Goal: Book appointment/travel/reservation

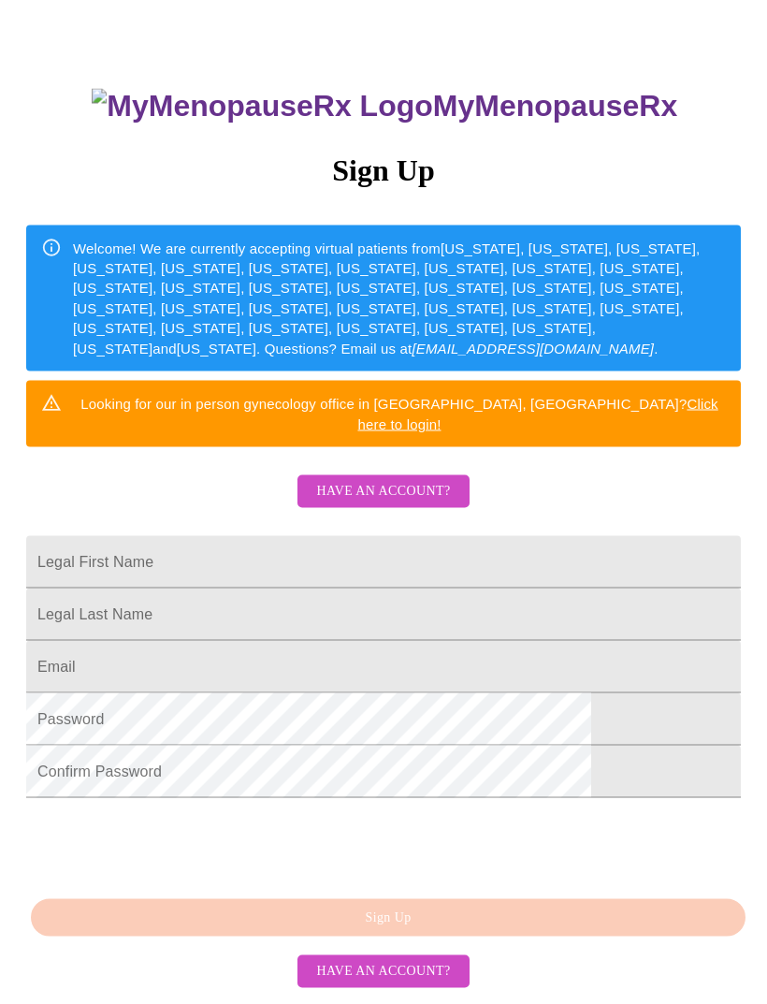
scroll to position [154, 0]
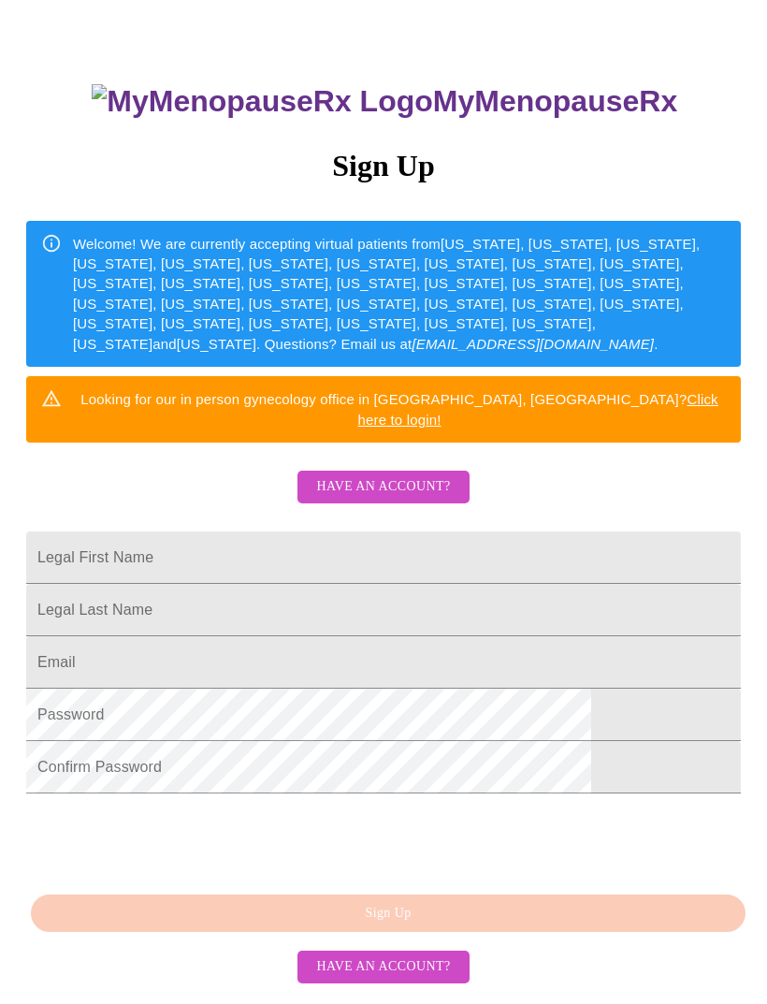
click at [614, 551] on input "Legal First Name" at bounding box center [383, 557] width 715 height 52
type input "[PERSON_NAME]"
click at [312, 616] on input "Legal First Name" at bounding box center [383, 610] width 715 height 52
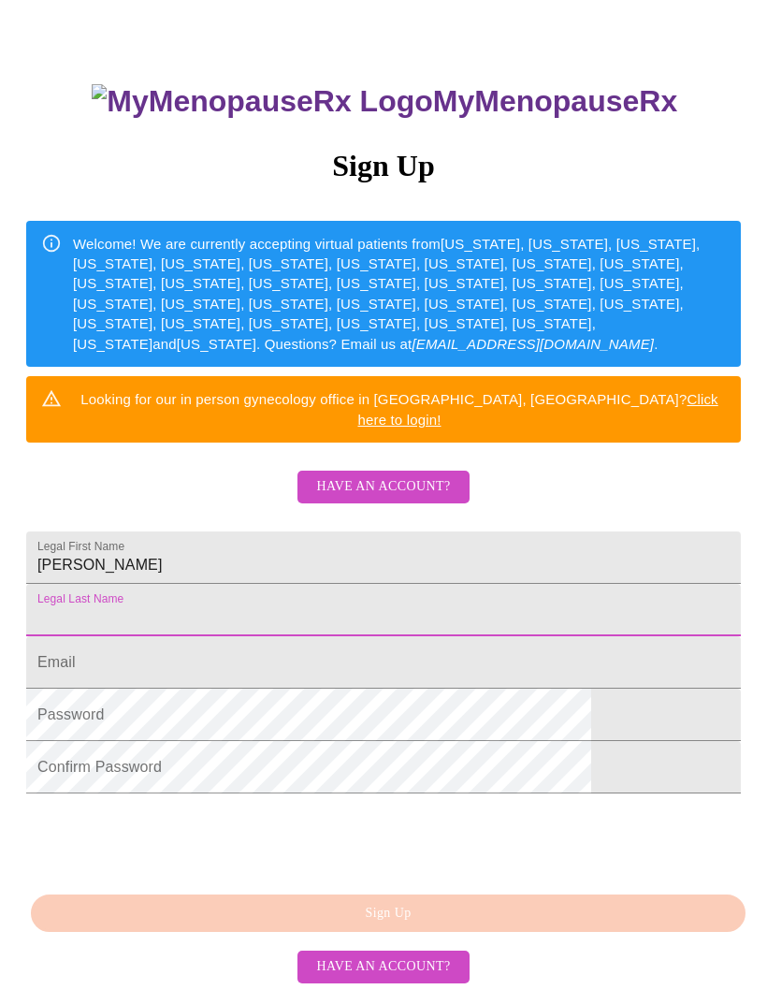
type input "[PERSON_NAME]"
click at [399, 688] on input "Legal First Name" at bounding box center [383, 662] width 715 height 52
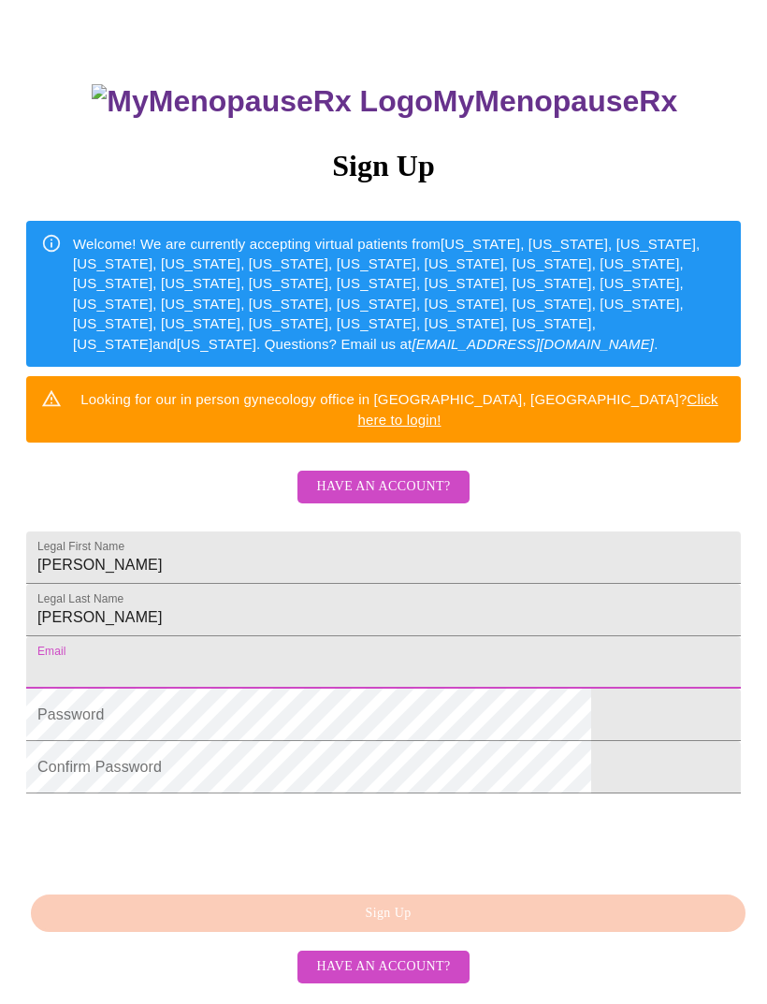
type input "[EMAIL_ADDRESS][DOMAIN_NAME]"
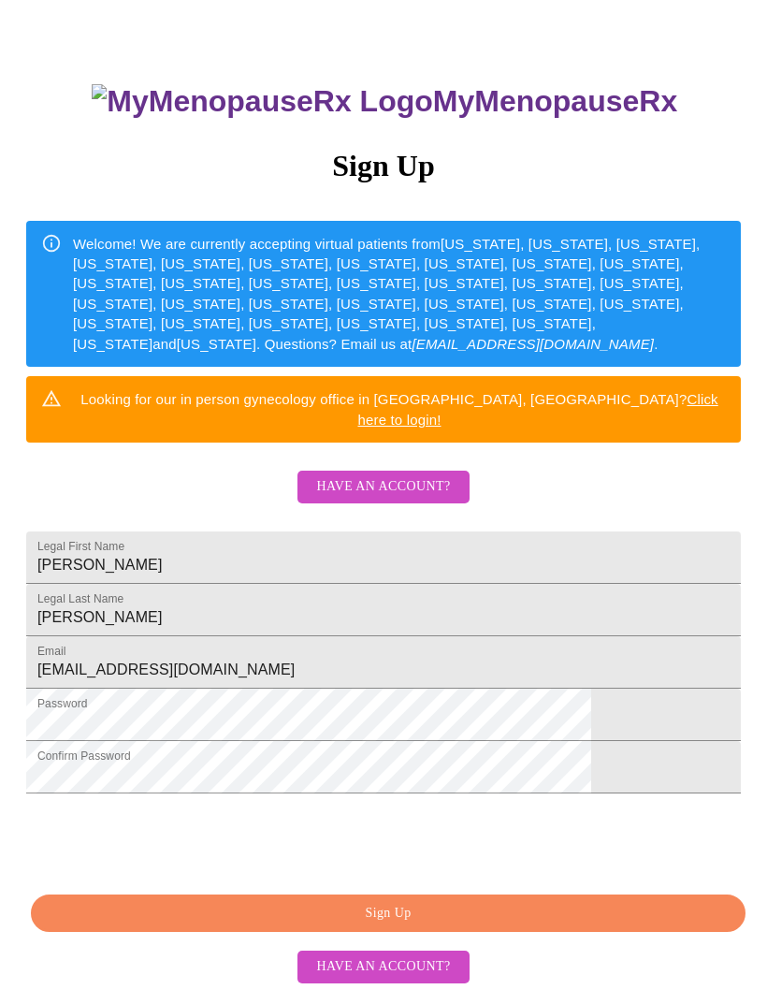
click at [489, 925] on span "Sign Up" at bounding box center [388, 913] width 672 height 23
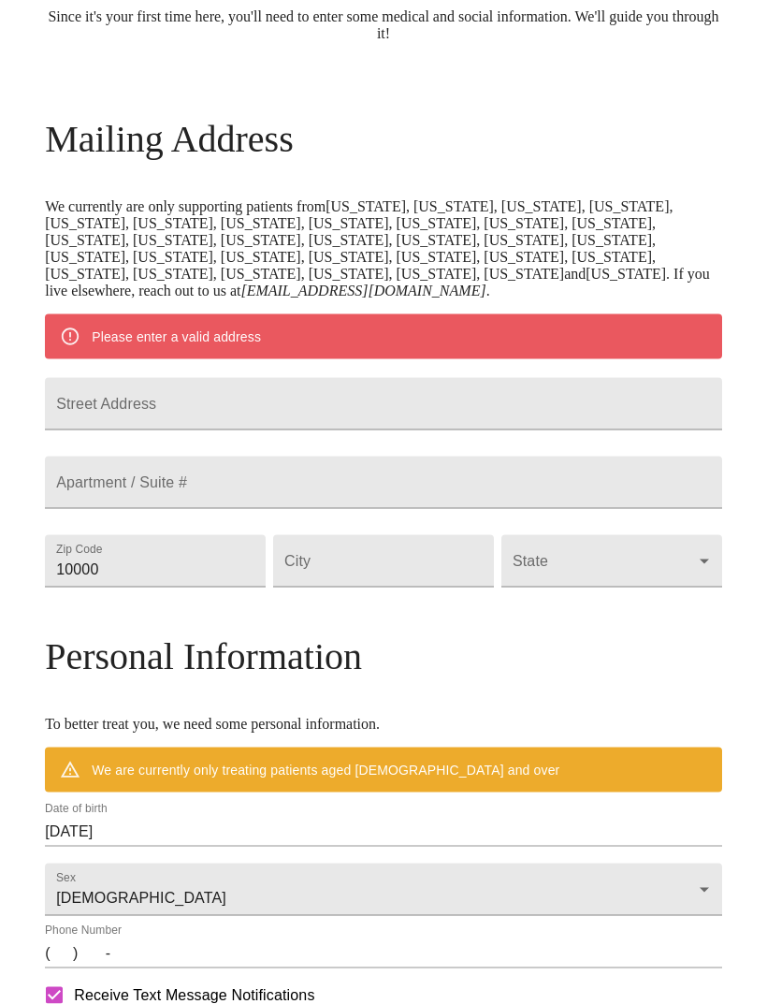
scroll to position [210, 0]
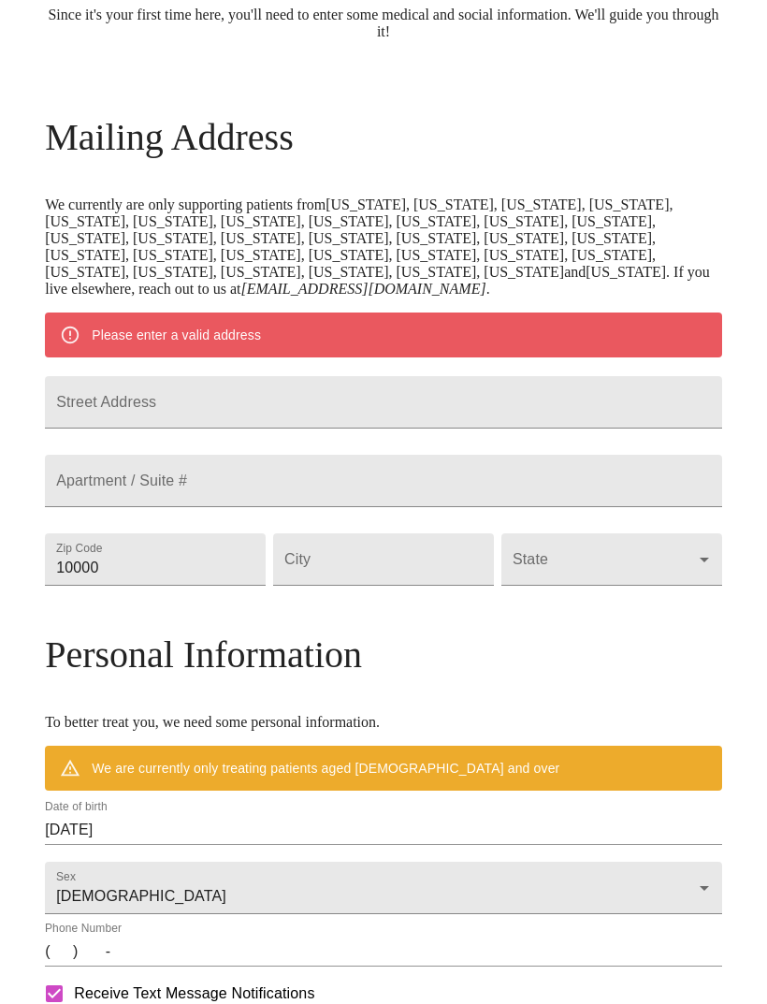
click at [472, 413] on input "Street Address" at bounding box center [383, 402] width 677 height 52
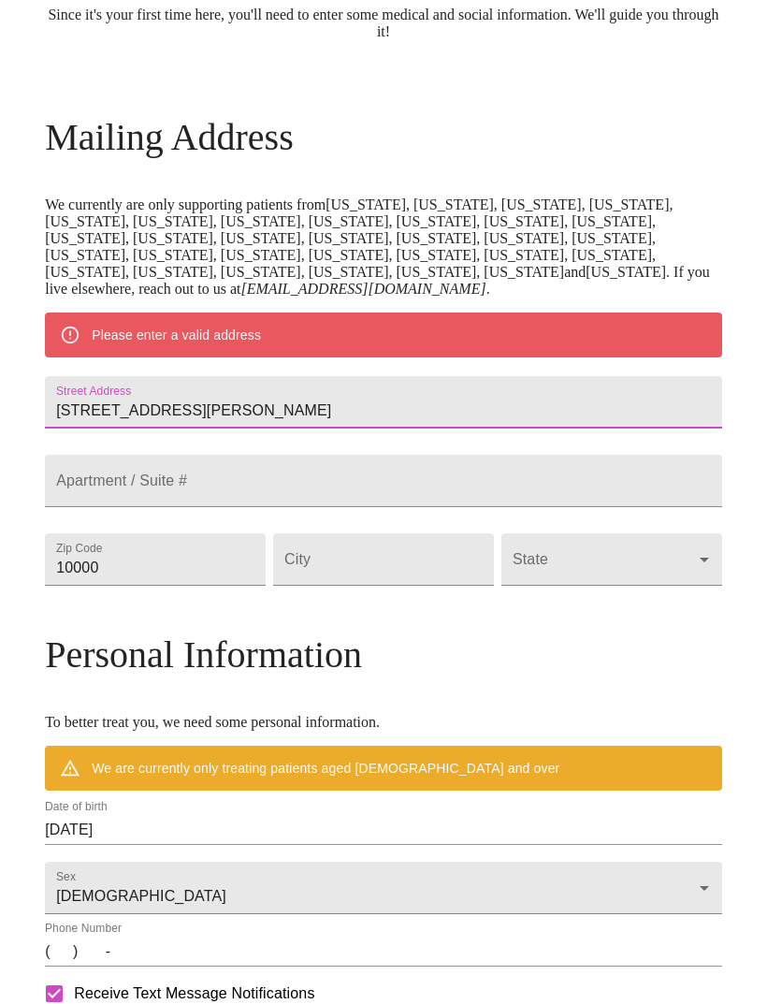
type input "[STREET_ADDRESS][PERSON_NAME]"
click at [265, 586] on input "10000" at bounding box center [155, 559] width 221 height 52
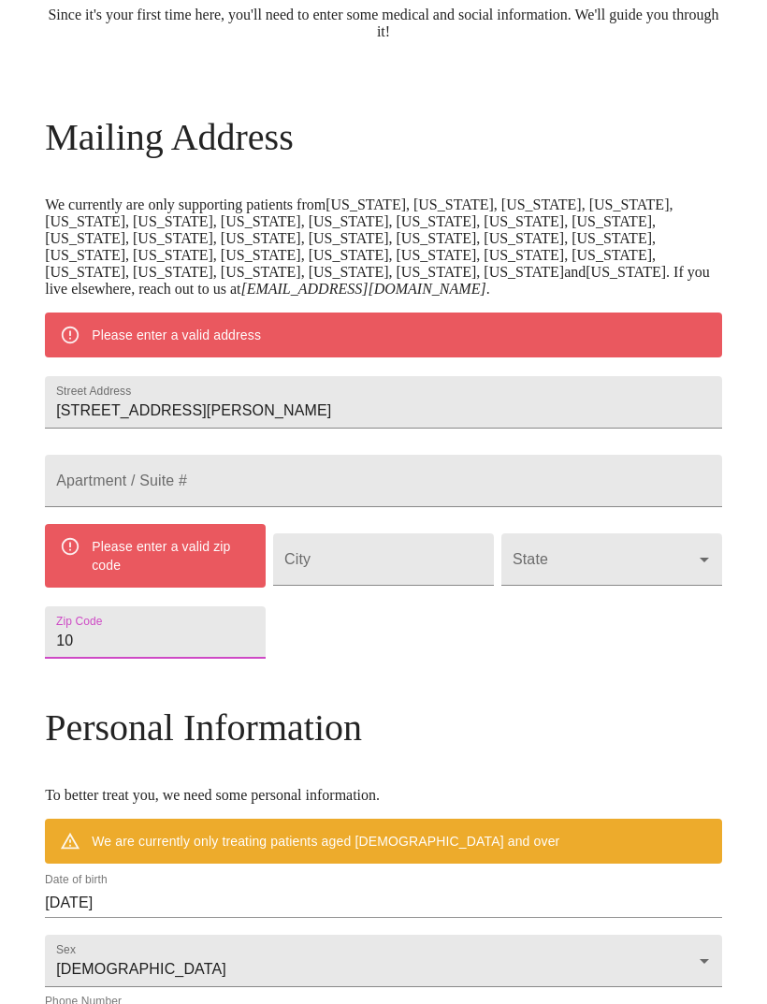
type input "1"
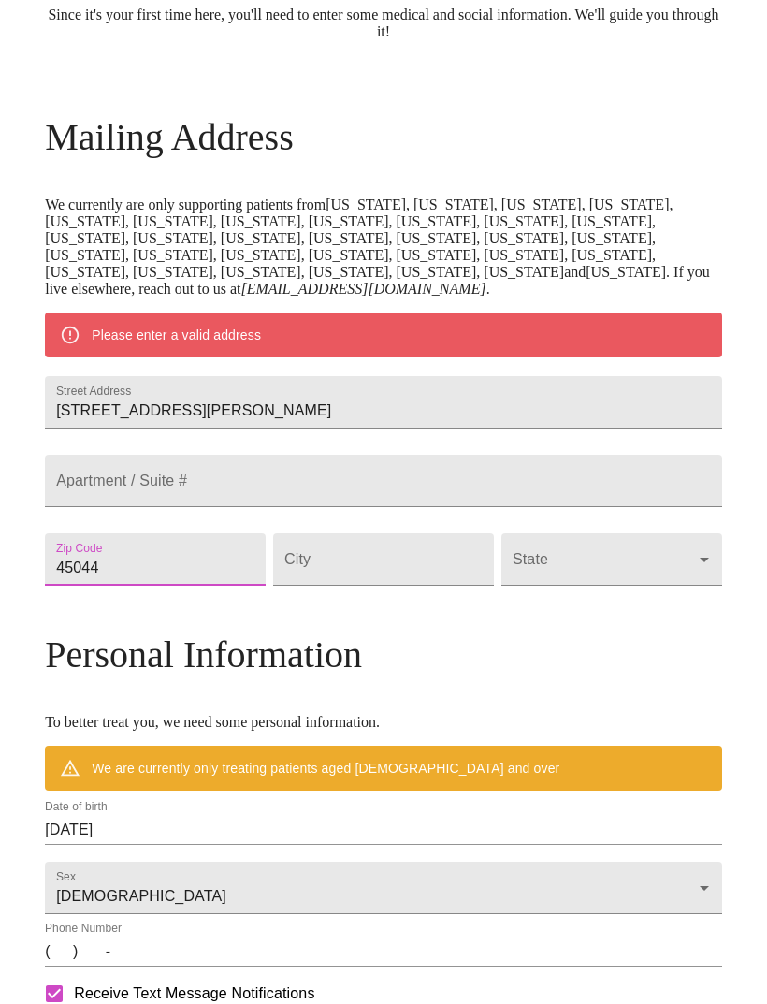
type input "45044"
click at [435, 586] on input "Street Address" at bounding box center [383, 559] width 221 height 52
type input "[GEOGRAPHIC_DATA]"
click at [618, 627] on body "MyMenopauseRx Welcome to MyMenopauseRx Since it's your first time here, you'll …" at bounding box center [383, 560] width 752 height 1526
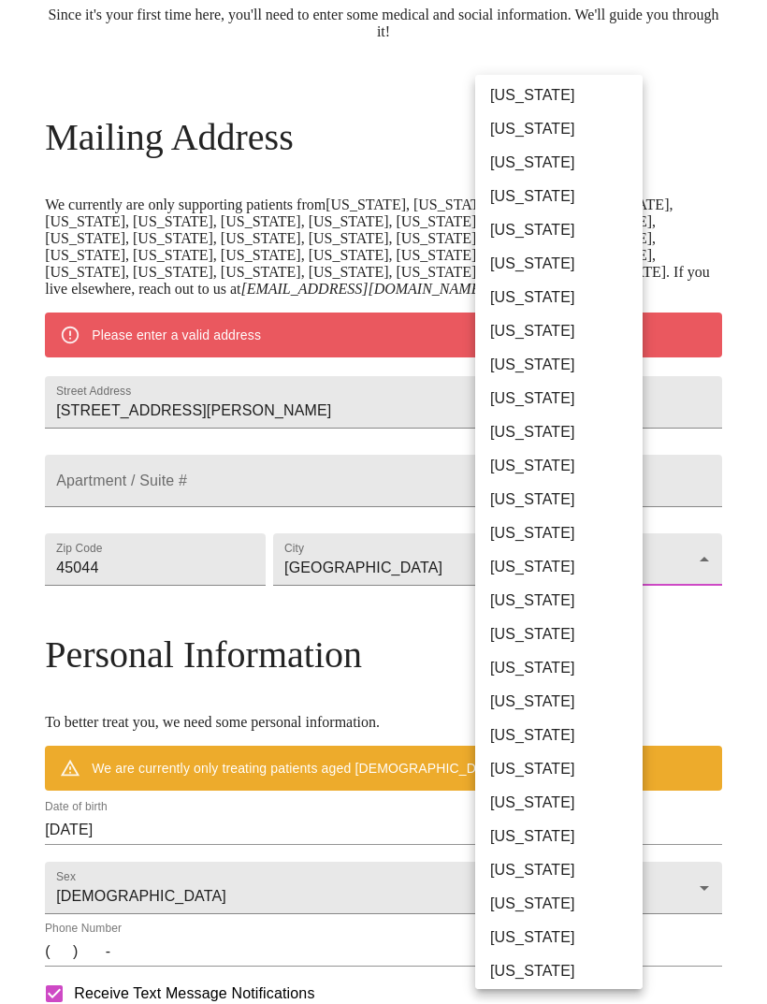
scroll to position [575, 0]
click at [528, 669] on li "[US_STATE]" at bounding box center [558, 669] width 167 height 34
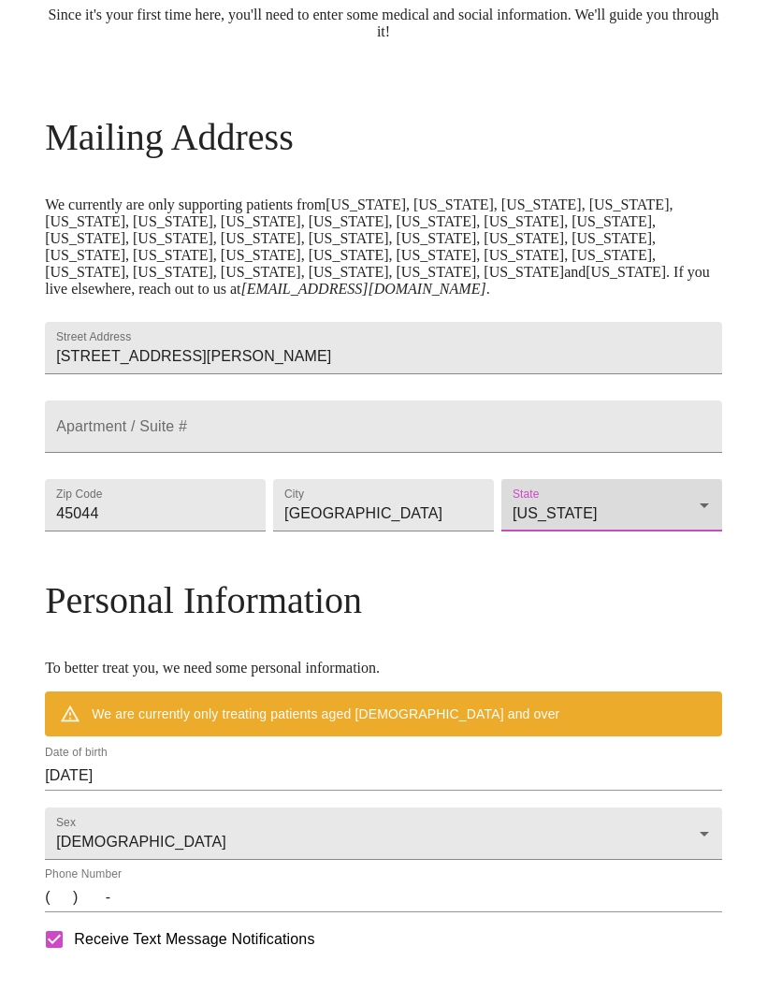
type input "[US_STATE]"
click at [701, 683] on div "MyMenopauseRx Welcome to MyMenopauseRx Since it's your first time here, you'll …" at bounding box center [383, 532] width 677 height 1471
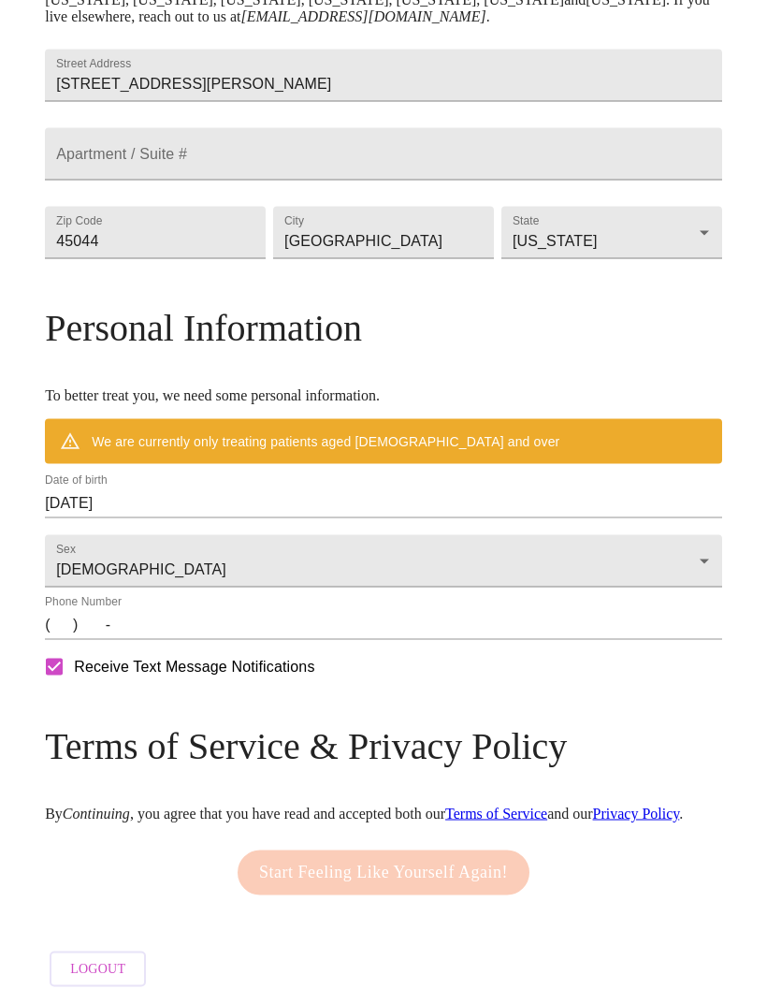
scroll to position [551, 0]
click at [299, 497] on input "[DATE]" at bounding box center [383, 503] width 677 height 30
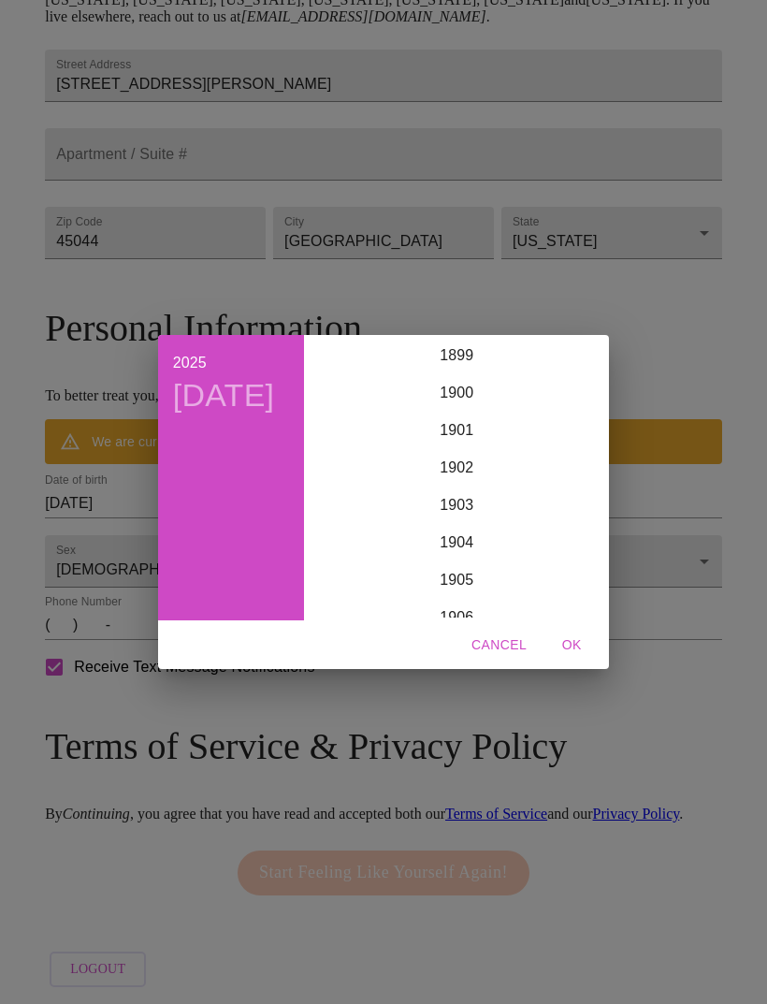
scroll to position [4602, 0]
click at [238, 415] on h4 "[DATE]" at bounding box center [224, 395] width 102 height 39
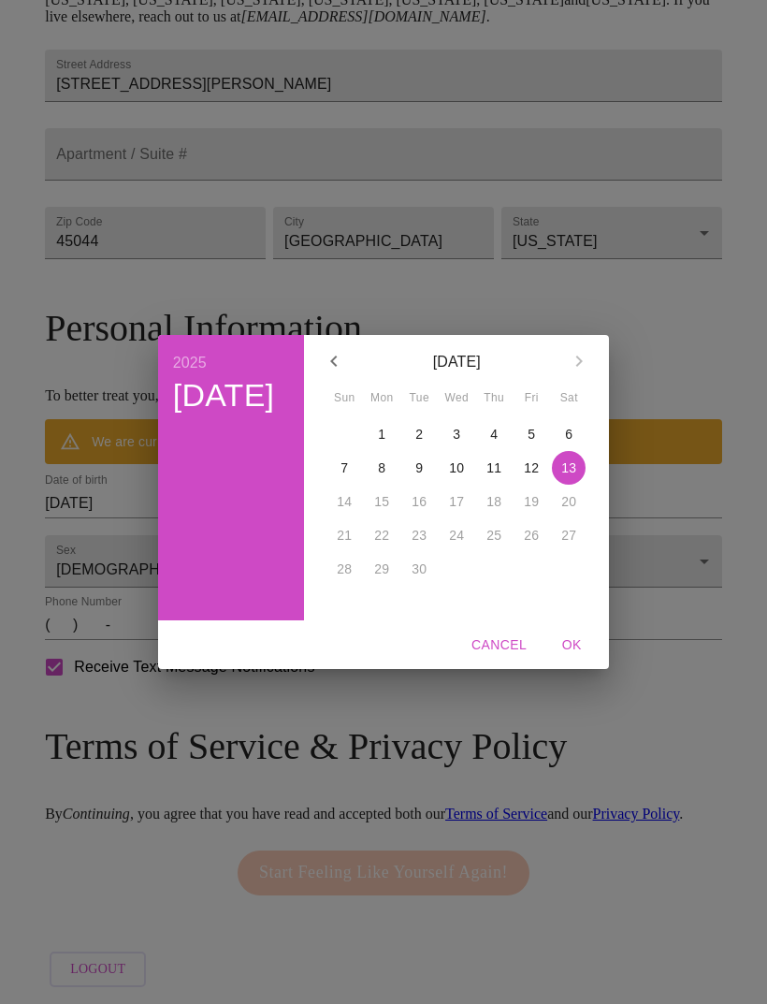
click at [340, 372] on icon "button" at bounding box center [334, 361] width 22 height 22
click at [227, 415] on h4 "[DATE]" at bounding box center [224, 395] width 102 height 39
click at [505, 662] on button "Cancel" at bounding box center [499, 645] width 70 height 35
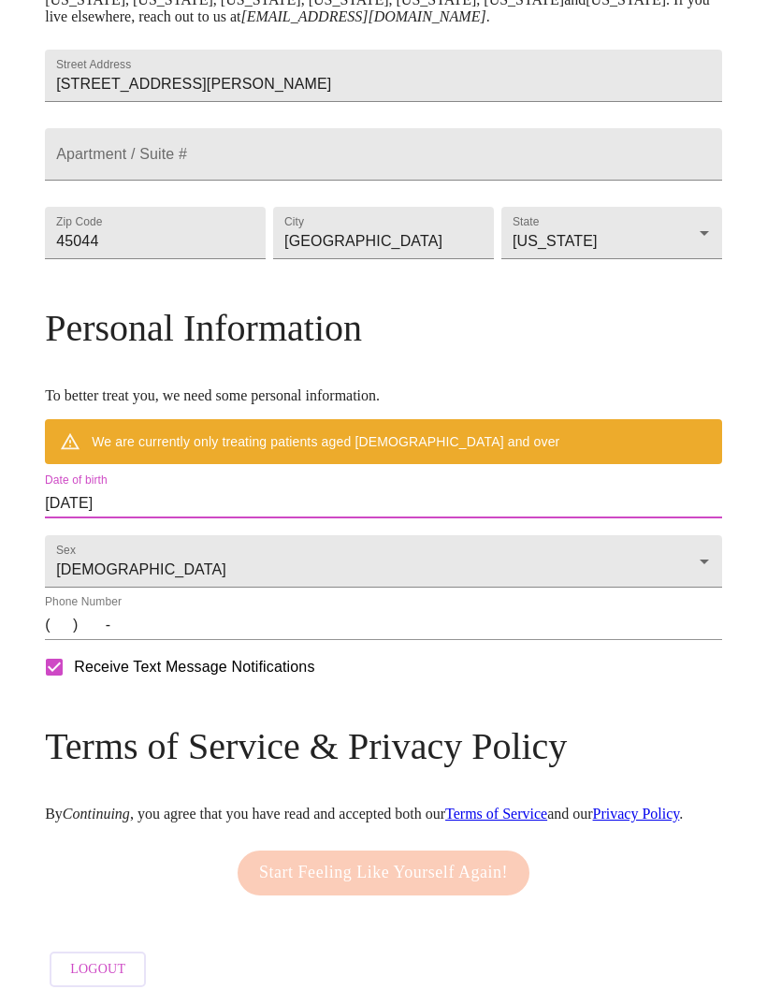
click at [141, 497] on input "[DATE]" at bounding box center [383, 503] width 677 height 30
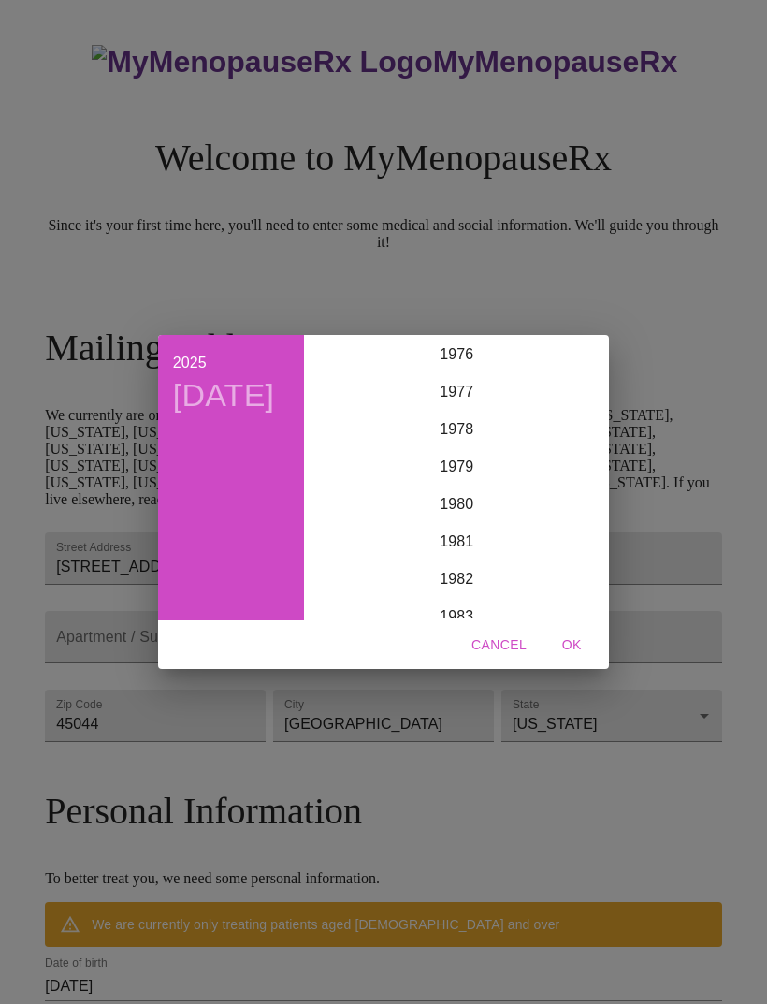
scroll to position [2877, 0]
click at [462, 354] on div "1976" at bounding box center [456, 358] width 290 height 37
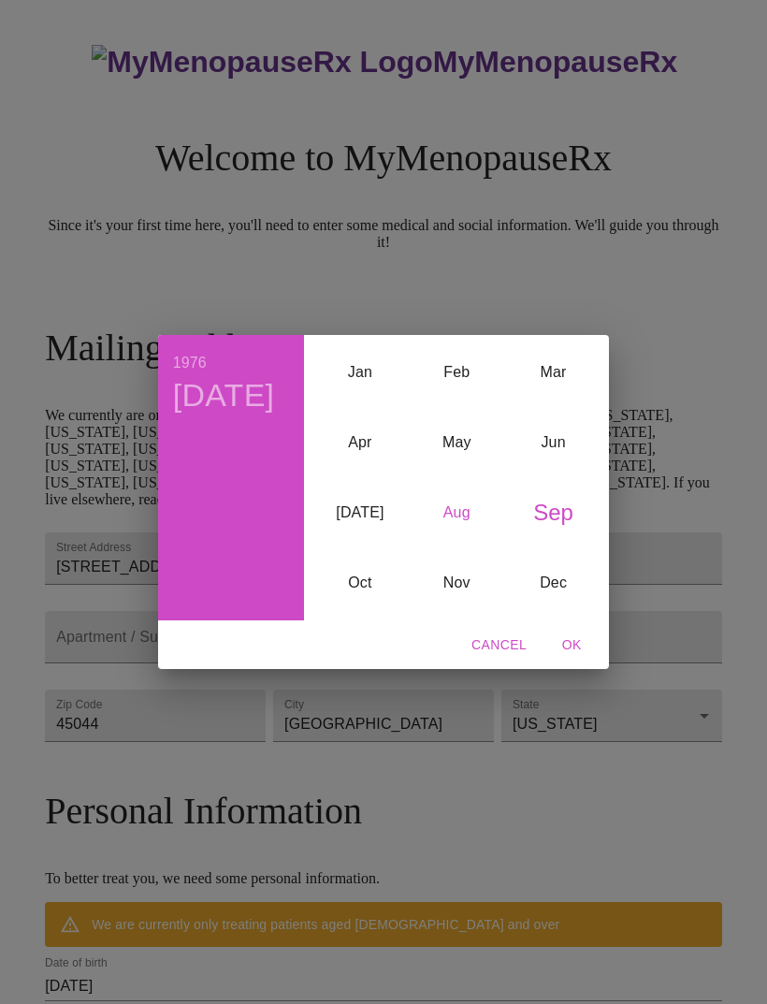
click at [451, 520] on div "Aug" at bounding box center [457, 512] width 96 height 70
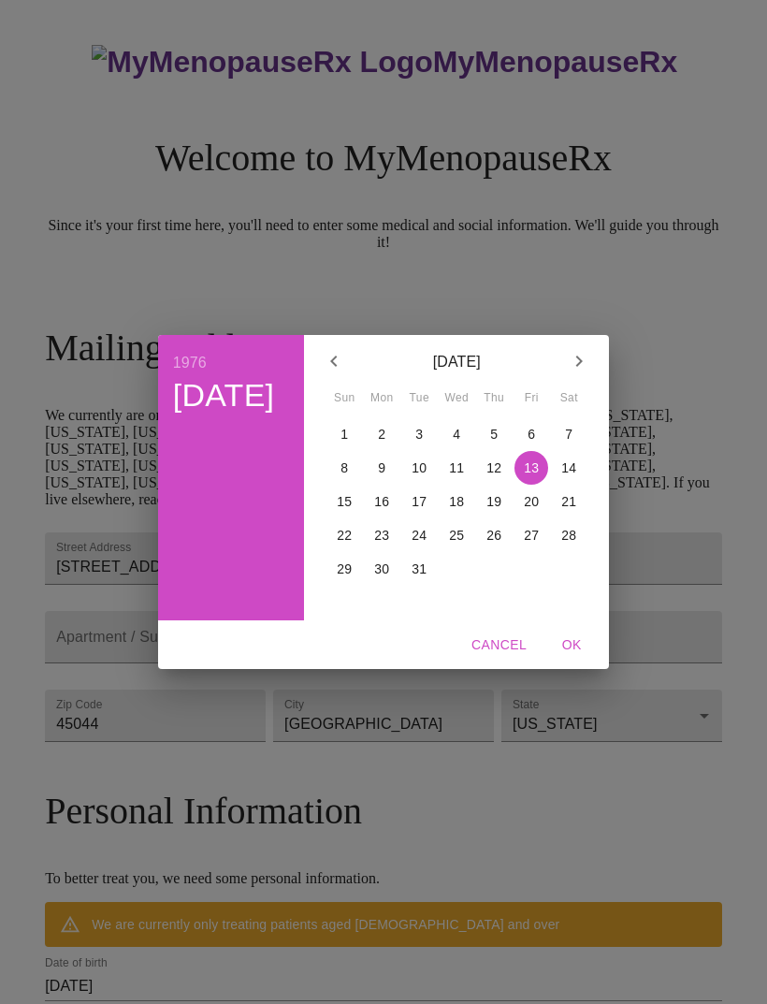
click at [342, 508] on p "15" at bounding box center [344, 501] width 15 height 19
click at [569, 641] on span "OK" at bounding box center [571, 644] width 45 height 23
type input "[DATE]"
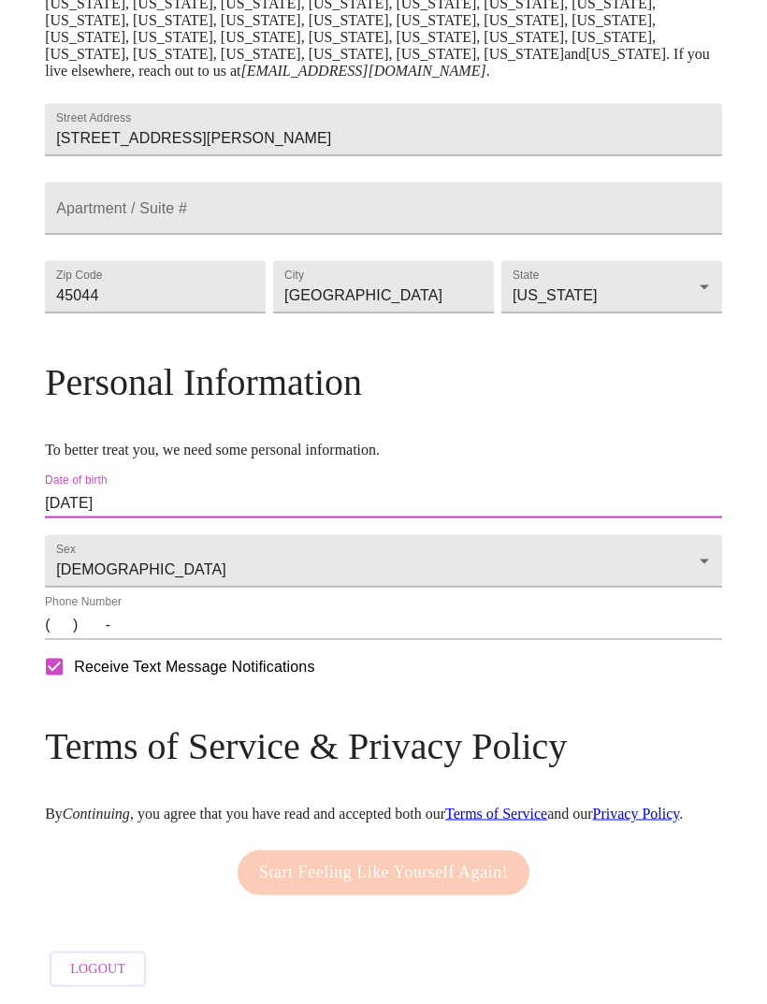
click at [341, 640] on input "(   )    -" at bounding box center [383, 625] width 677 height 30
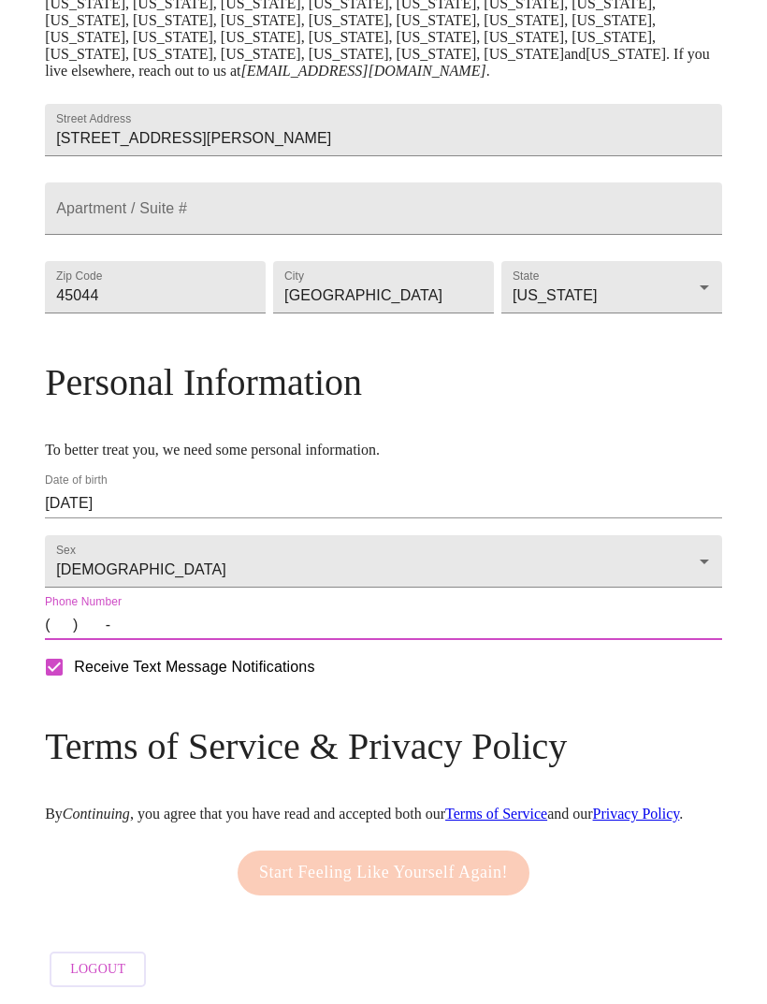
type input "[PHONE_NUMBER]"
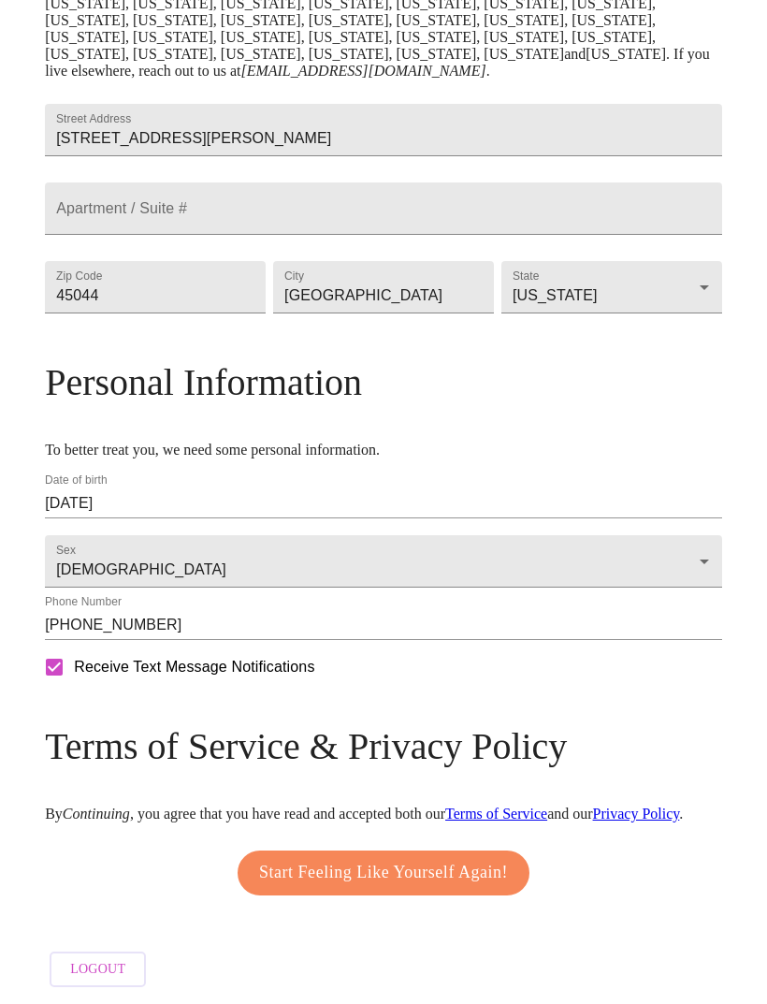
scroll to position [511, 0]
click at [503, 888] on span "Start Feeling Like Yourself Again!" at bounding box center [383, 873] width 249 height 30
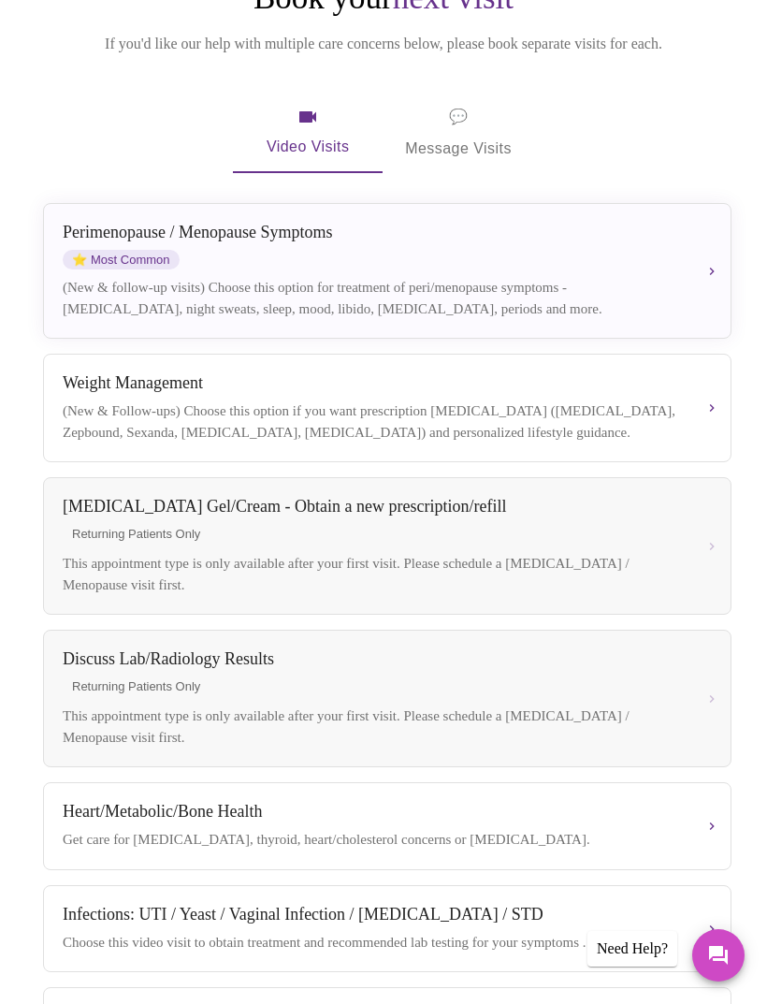
scroll to position [221, 0]
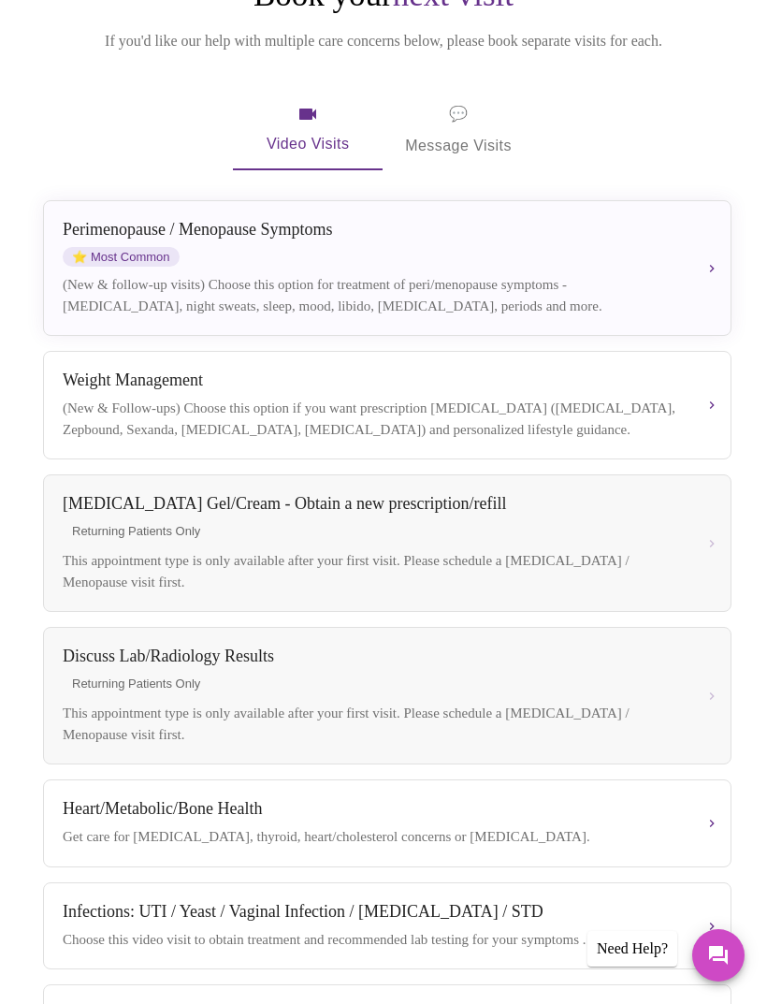
click at [703, 266] on div "[MEDICAL_DATA] / Menopause Symptoms ⭐ Most Common (New & follow-up visits) Choo…" at bounding box center [387, 268] width 649 height 96
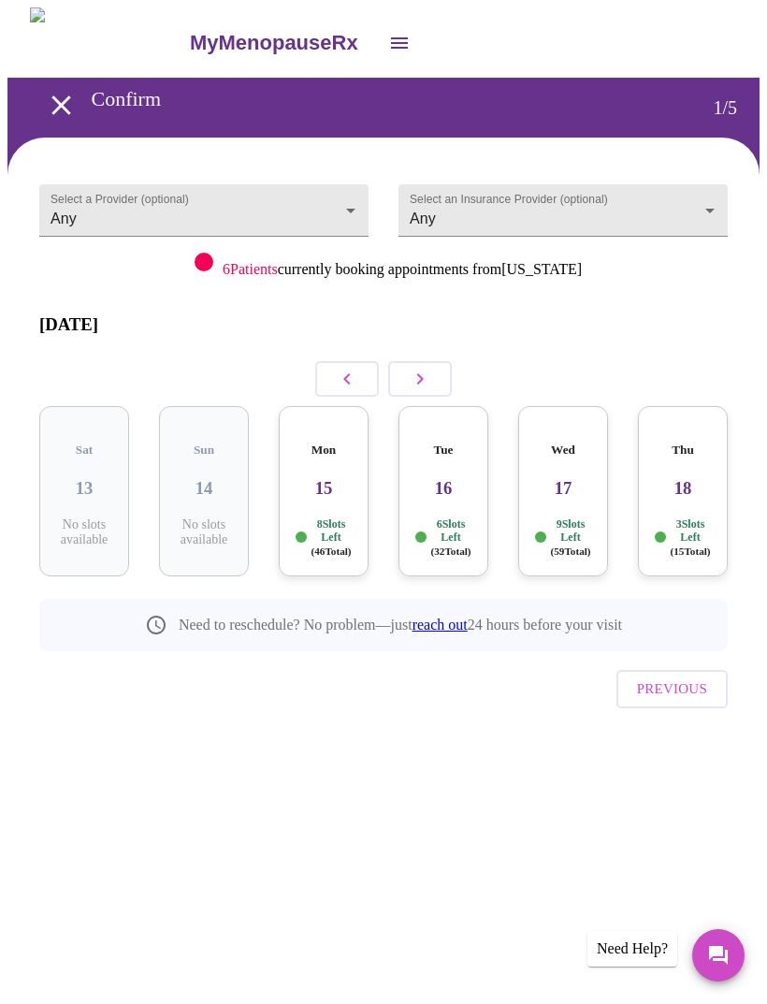
click at [351, 204] on body "MyMenopauseRx Confirm 1 / 5 Select a Provider (optional) Any Any Select an Insu…" at bounding box center [383, 404] width 752 height 794
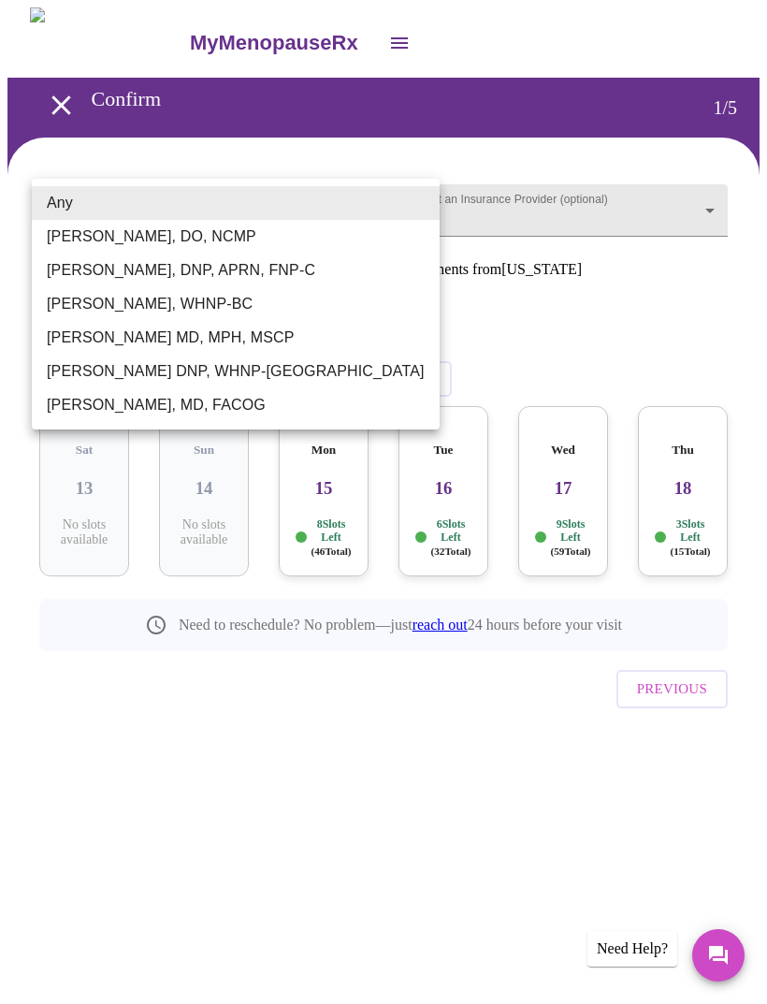
click at [727, 198] on div at bounding box center [383, 502] width 767 height 1004
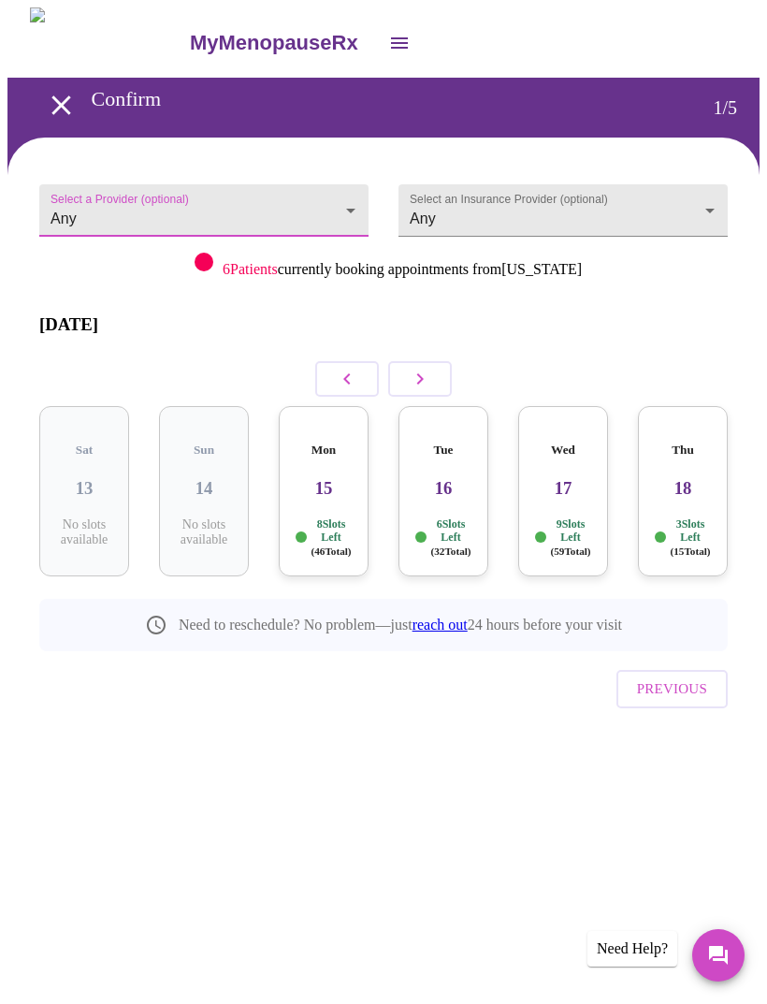
click at [717, 204] on body "MyMenopauseRx Confirm 1 / 5 Select a Provider (optional) Any Any Select an Insu…" at bounding box center [383, 404] width 752 height 794
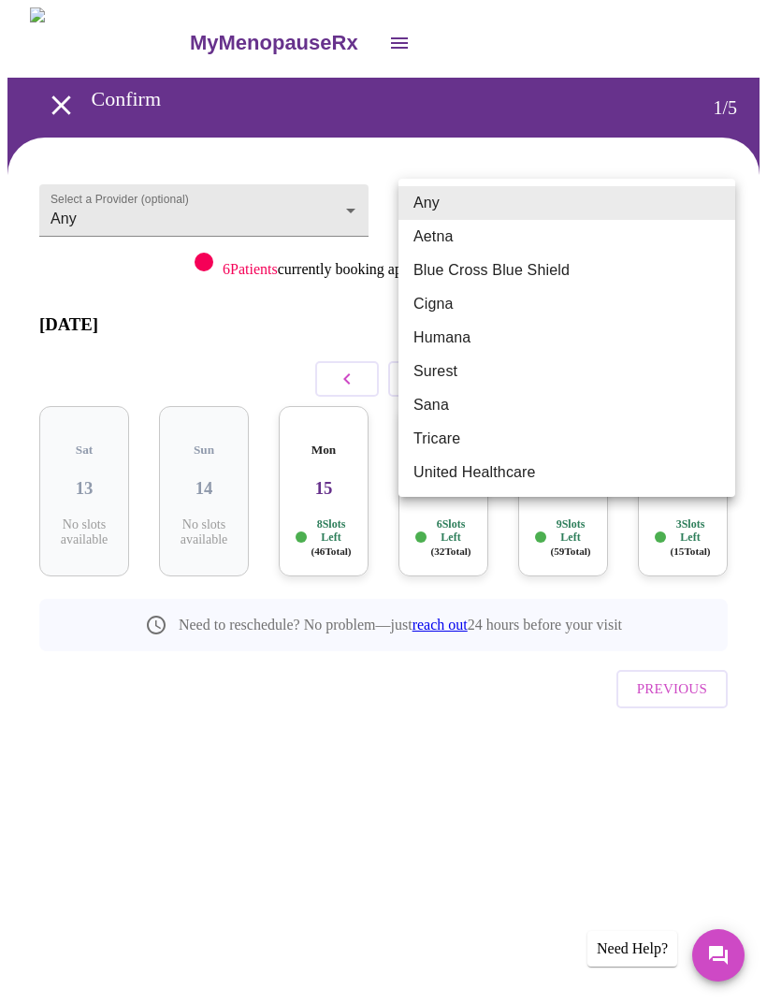
click at [598, 265] on li "Blue Cross Blue Shield" at bounding box center [566, 270] width 337 height 34
type input "Blue Cross Blue Shield"
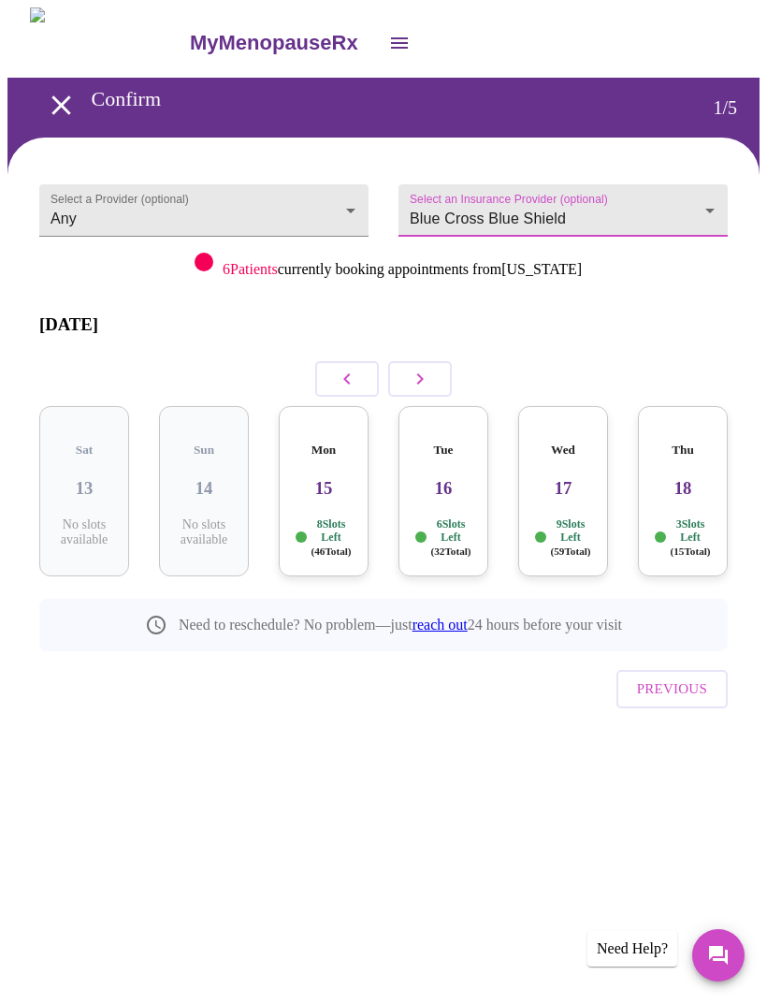
click at [347, 203] on body "MyMenopauseRx Confirm 1 / 5 Select a Provider (optional) Any Any Select an Insu…" at bounding box center [383, 404] width 752 height 794
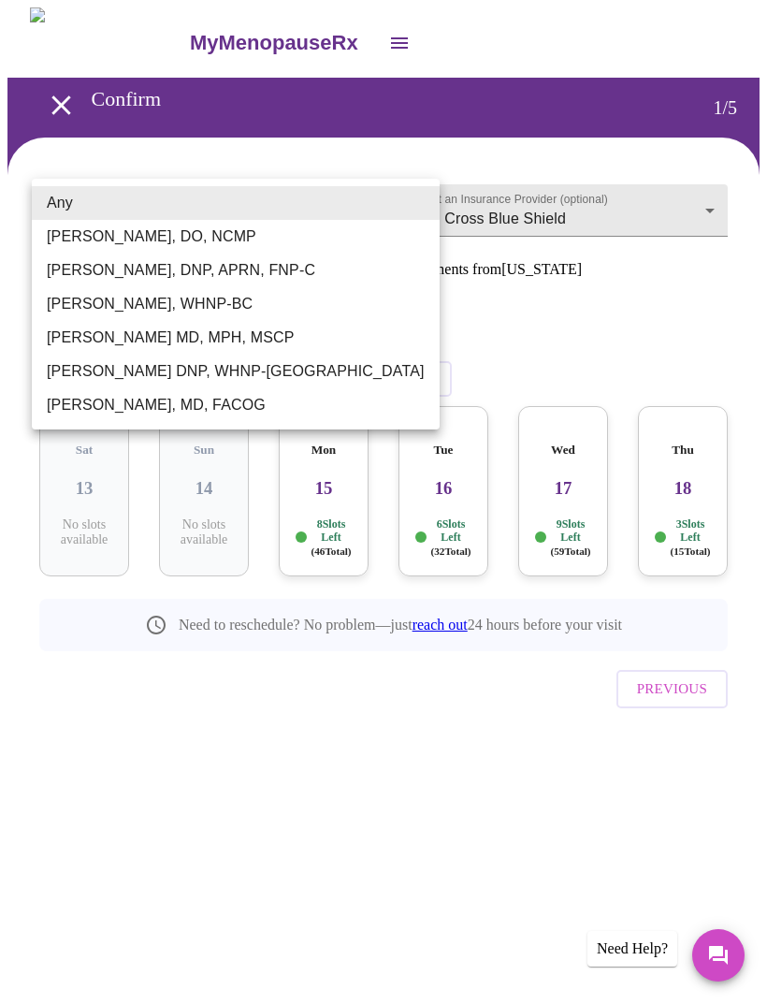
click at [716, 292] on div at bounding box center [383, 502] width 767 height 1004
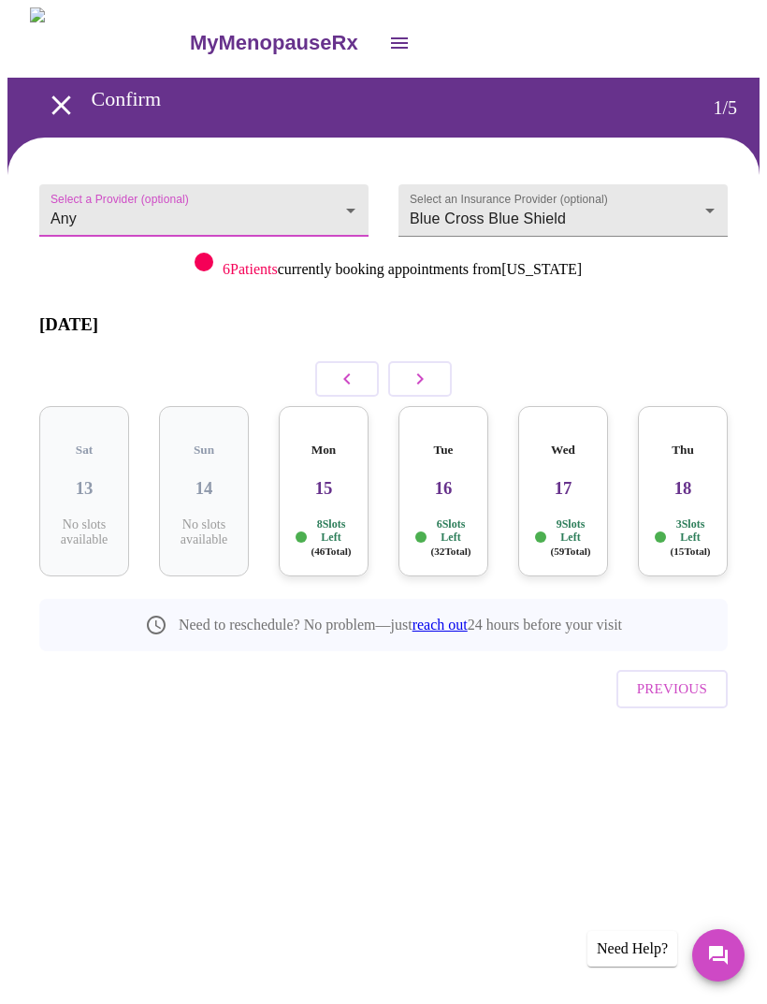
click at [421, 368] on icon "button" at bounding box center [420, 379] width 22 height 22
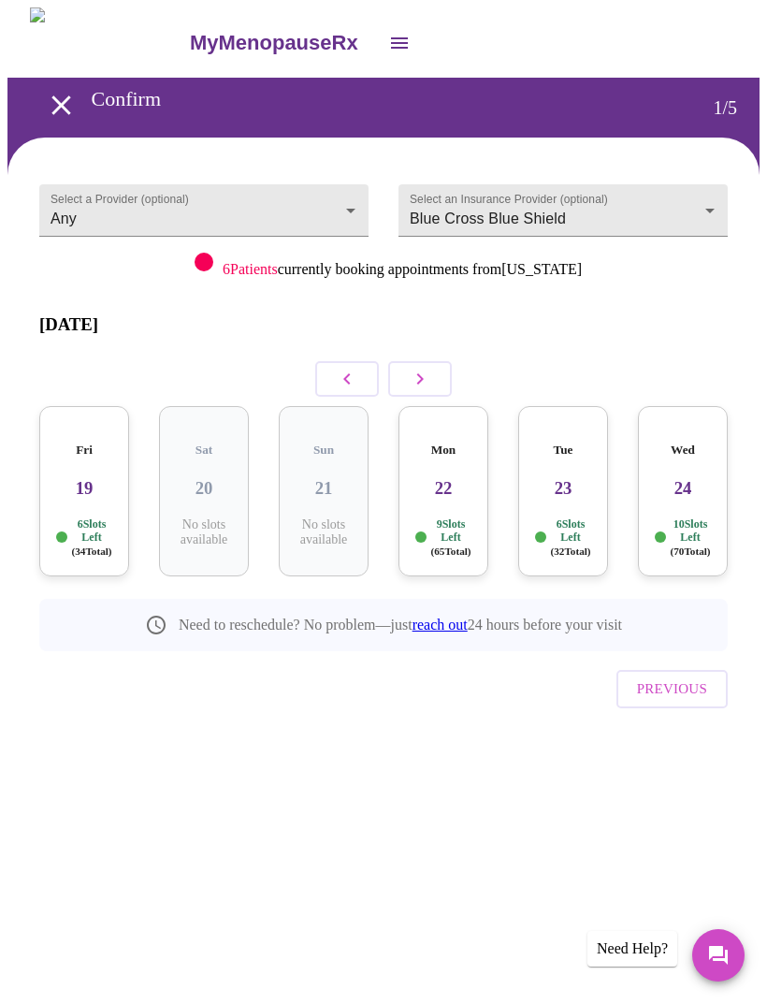
click at [80, 517] on p "6 Slots Left ( 34 Total)" at bounding box center [91, 537] width 40 height 40
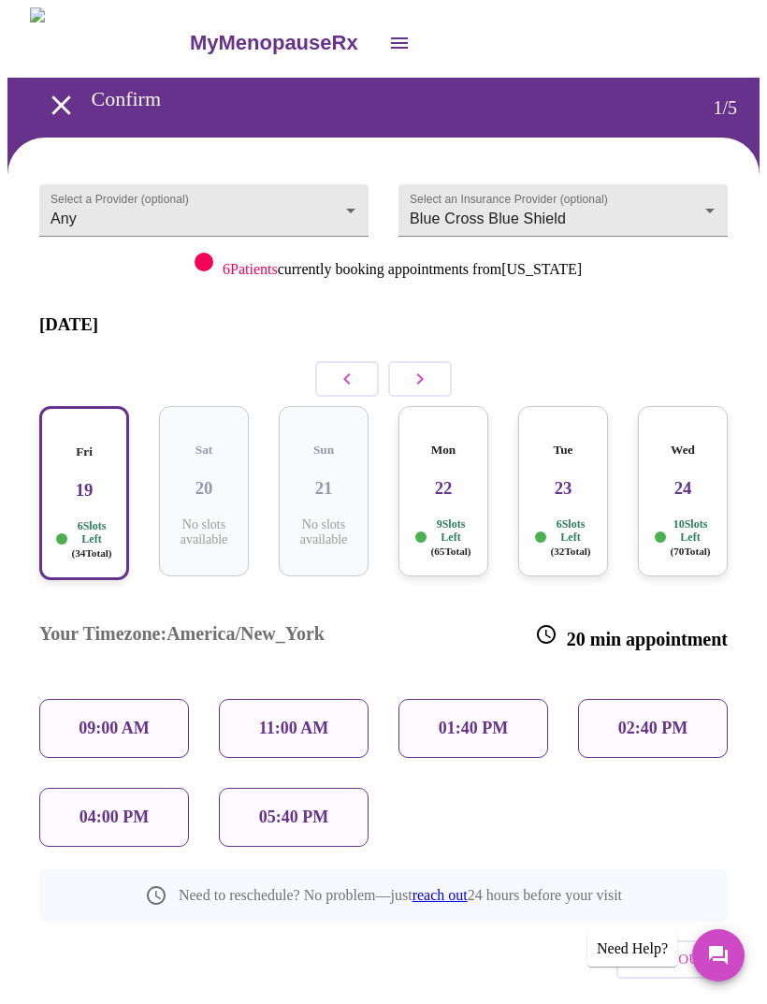
click at [677, 718] on p "02:40 PM" at bounding box center [652, 728] width 69 height 20
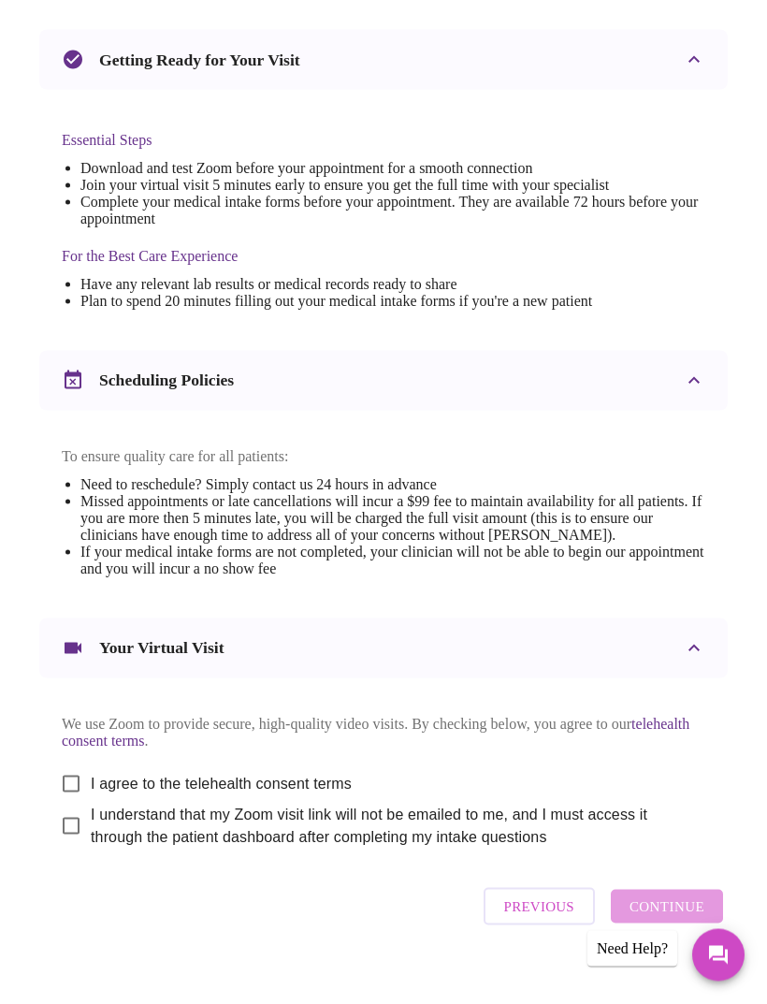
scroll to position [409, 0]
click at [592, 828] on div "We use Zoom to provide secure, high-quality video visits. By checking below, yo…" at bounding box center [384, 774] width 644 height 148
click at [344, 794] on span "I agree to the telehealth consent terms" at bounding box center [221, 783] width 261 height 22
click at [91, 803] on input "I agree to the telehealth consent terms" at bounding box center [70, 782] width 39 height 39
checkbox input "true"
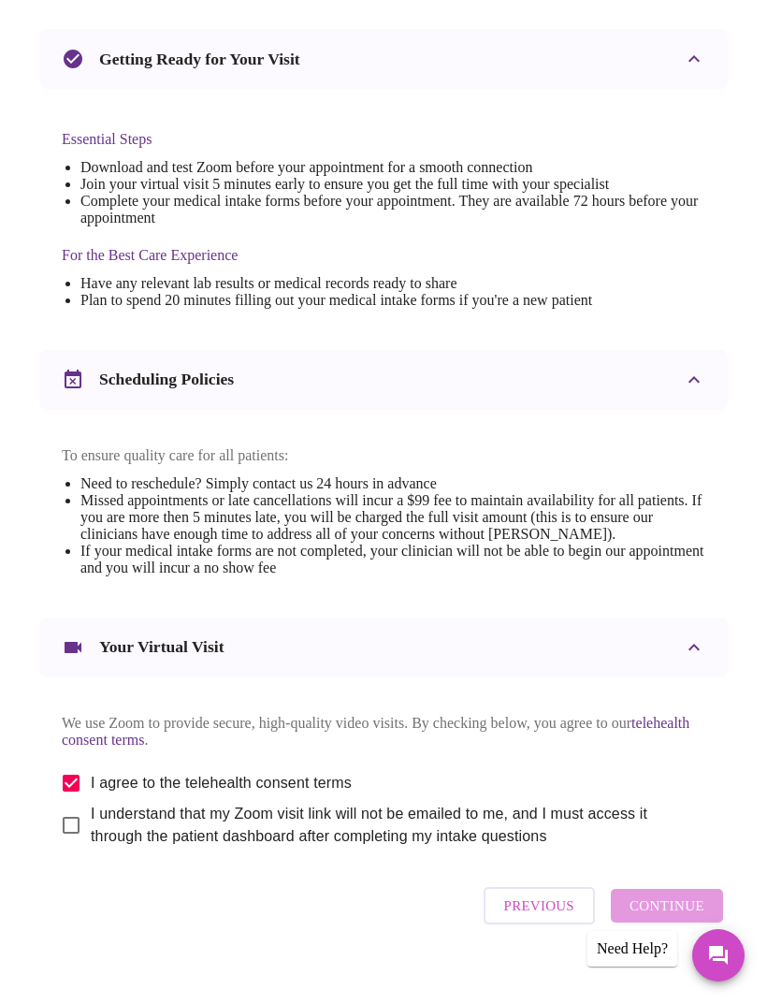
click at [521, 847] on span "I understand that my Zoom visit link will not be emailed to me, and I must acce…" at bounding box center [391, 825] width 600 height 45
click at [91, 845] on input "I understand that my Zoom visit link will not be emailed to me, and I must acce…" at bounding box center [70, 824] width 39 height 39
checkbox input "true"
click at [695, 918] on span "Continue" at bounding box center [666, 905] width 75 height 24
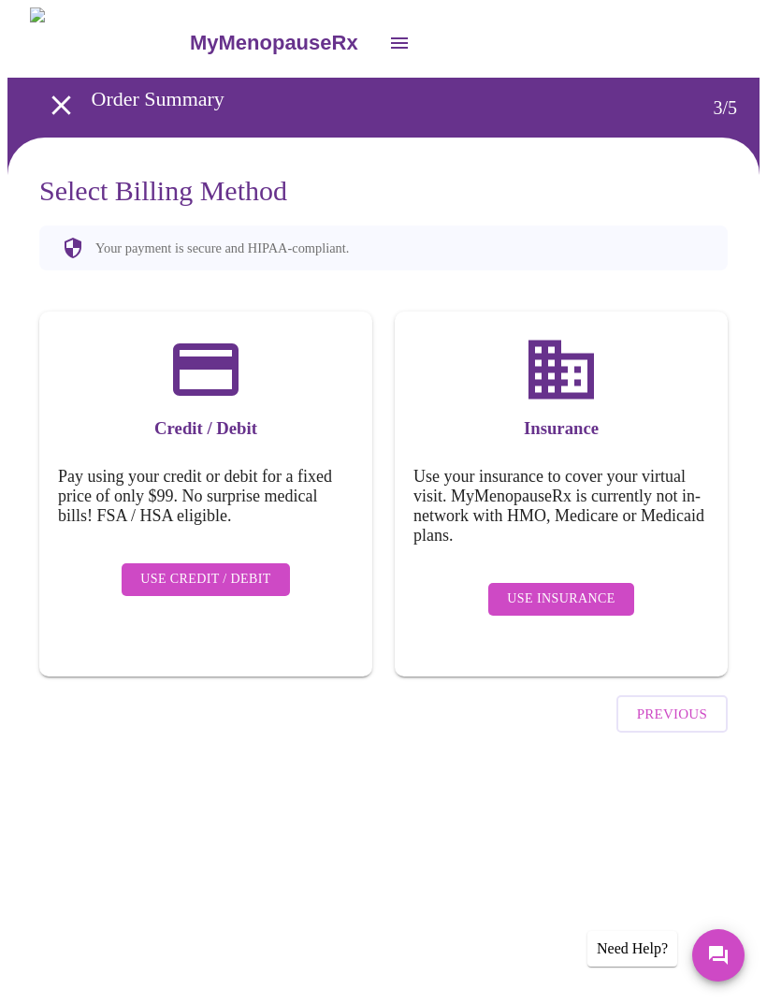
scroll to position [0, 0]
click at [612, 587] on span "Use Insurance" at bounding box center [561, 598] width 108 height 23
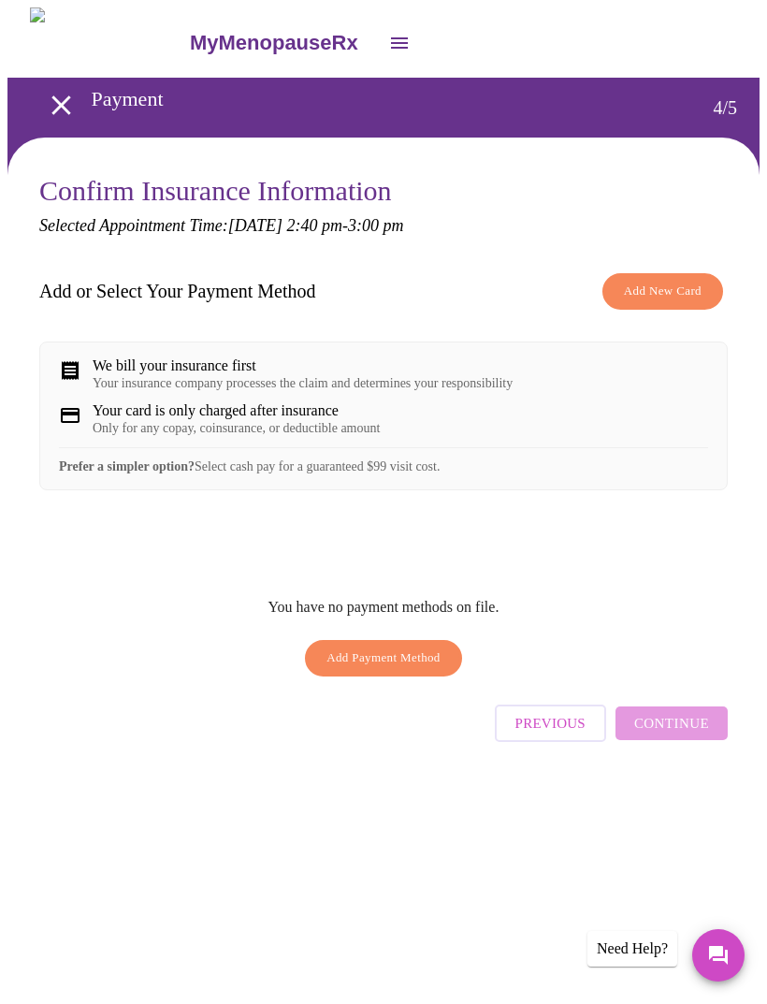
click at [594, 376] on div "We bill your insurance first Your insurance company processes the claim and det…" at bounding box center [383, 374] width 649 height 34
click at [657, 474] on div "Prefer a simpler option? Select cash pay for a guaranteed $99 visit cost." at bounding box center [383, 460] width 649 height 27
click at [638, 386] on div "We bill your insurance first Your insurance company processes the claim and det…" at bounding box center [383, 374] width 649 height 34
click at [566, 430] on div "Your card is only charged after insurance Only for any copay, coinsurance, or d…" at bounding box center [383, 419] width 649 height 34
click at [691, 297] on span "Add New Card" at bounding box center [663, 292] width 78 height 22
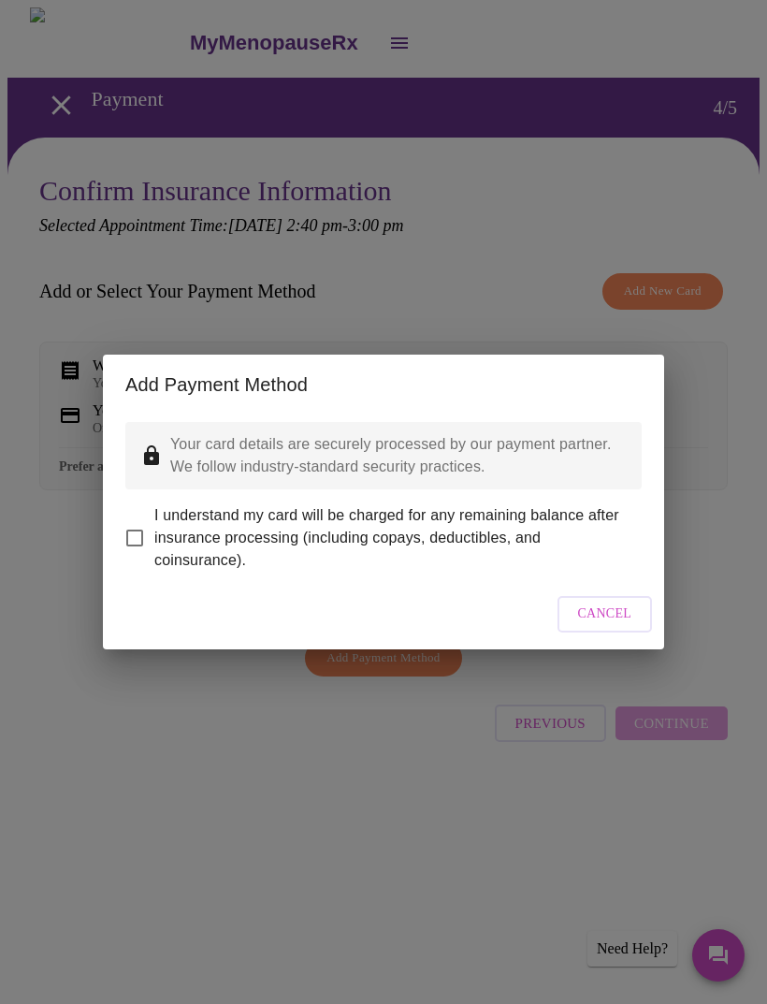
click at [553, 512] on span "I understand my card will be charged for any remaining balance after insurance …" at bounding box center [390, 537] width 472 height 67
click at [154, 518] on input "I understand my card will be charged for any remaining balance after insurance …" at bounding box center [134, 537] width 39 height 39
checkbox input "true"
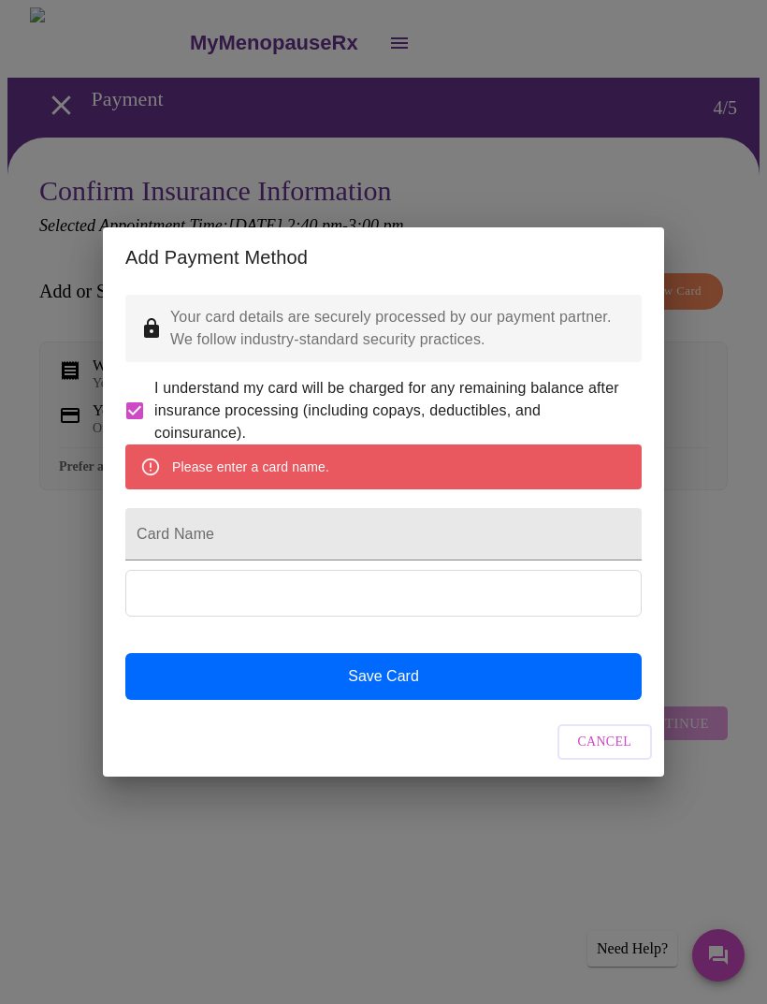
click at [249, 545] on input "Card Name" at bounding box center [383, 534] width 516 height 52
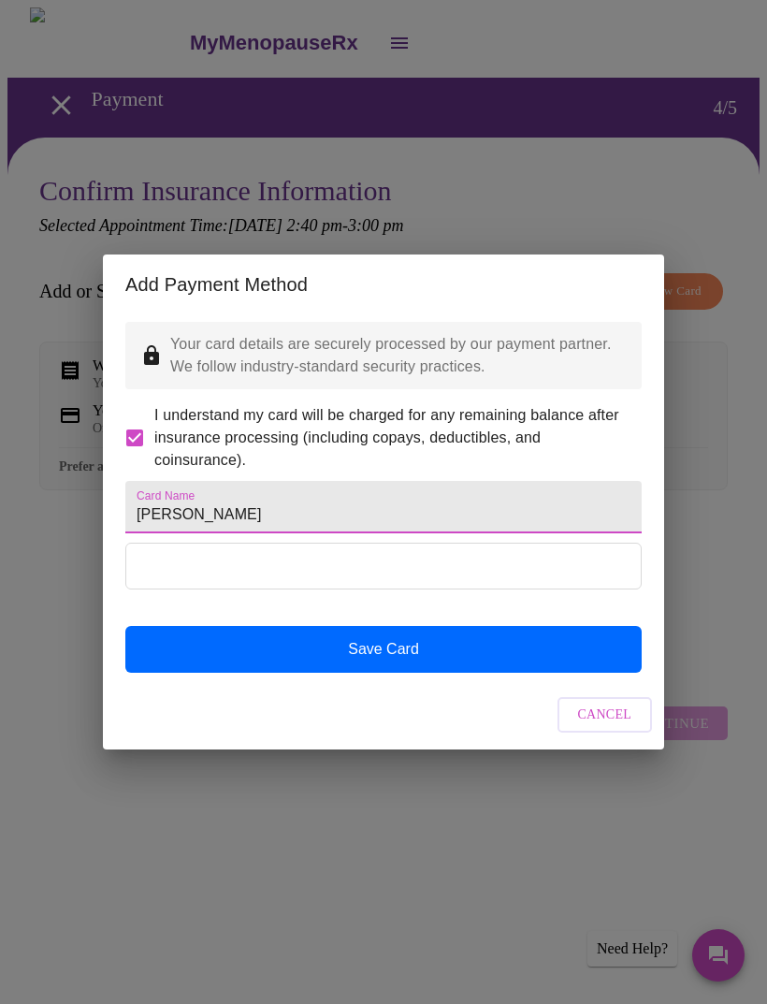
type input "[PERSON_NAME]"
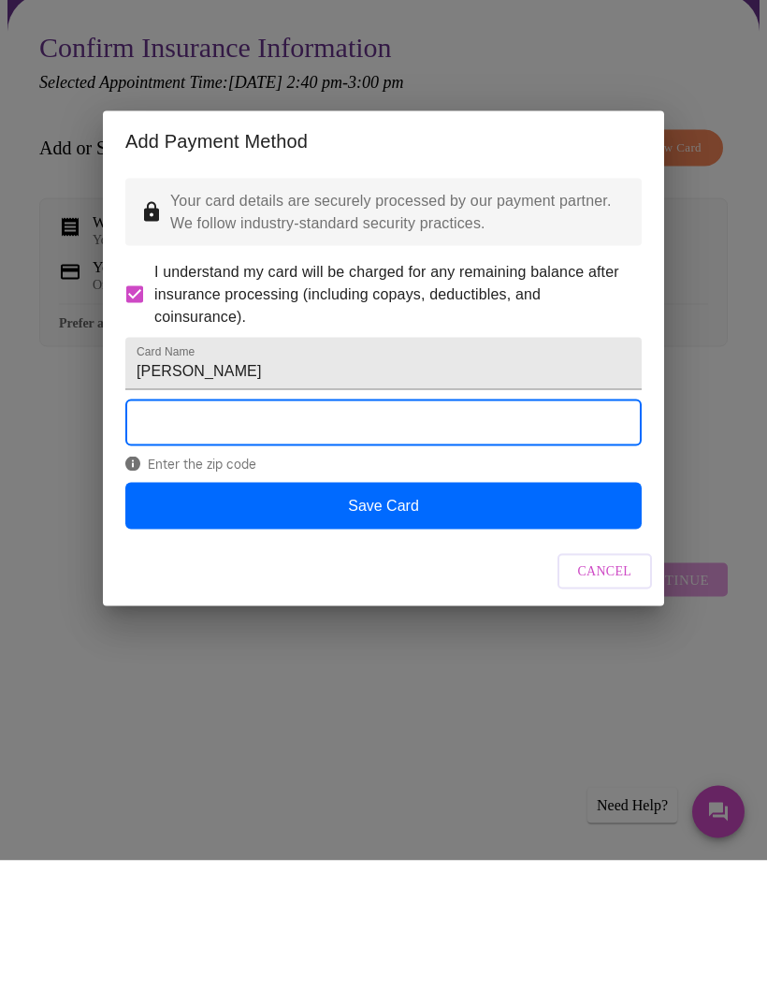
click at [480, 626] on button "Save Card" at bounding box center [383, 649] width 516 height 47
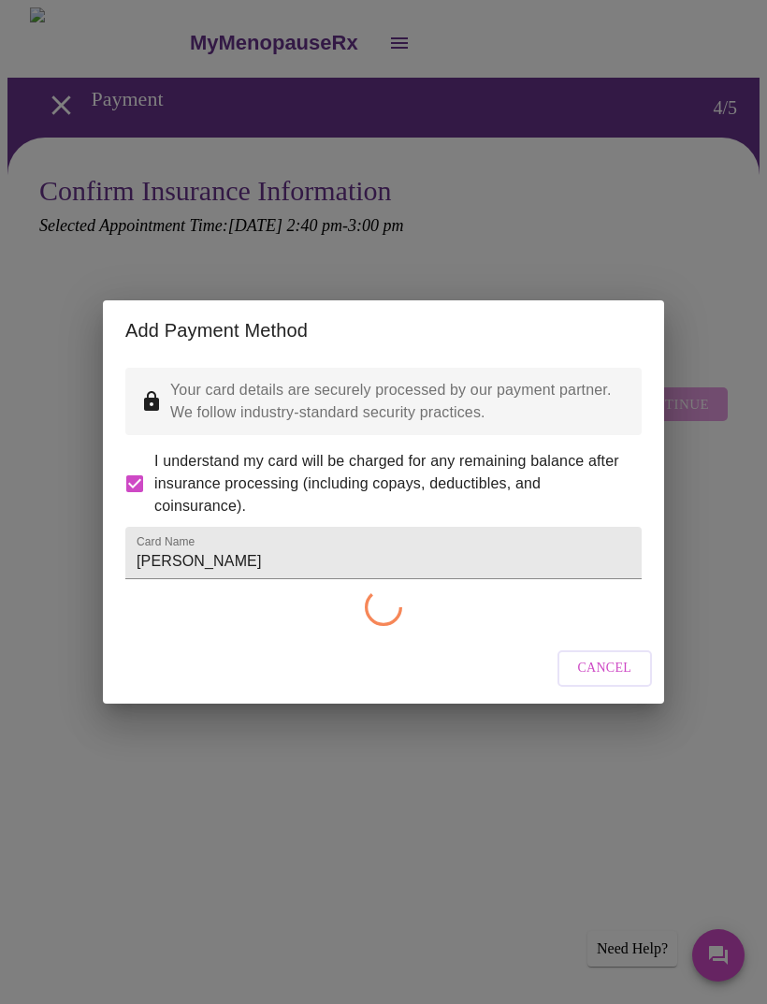
checkbox input "false"
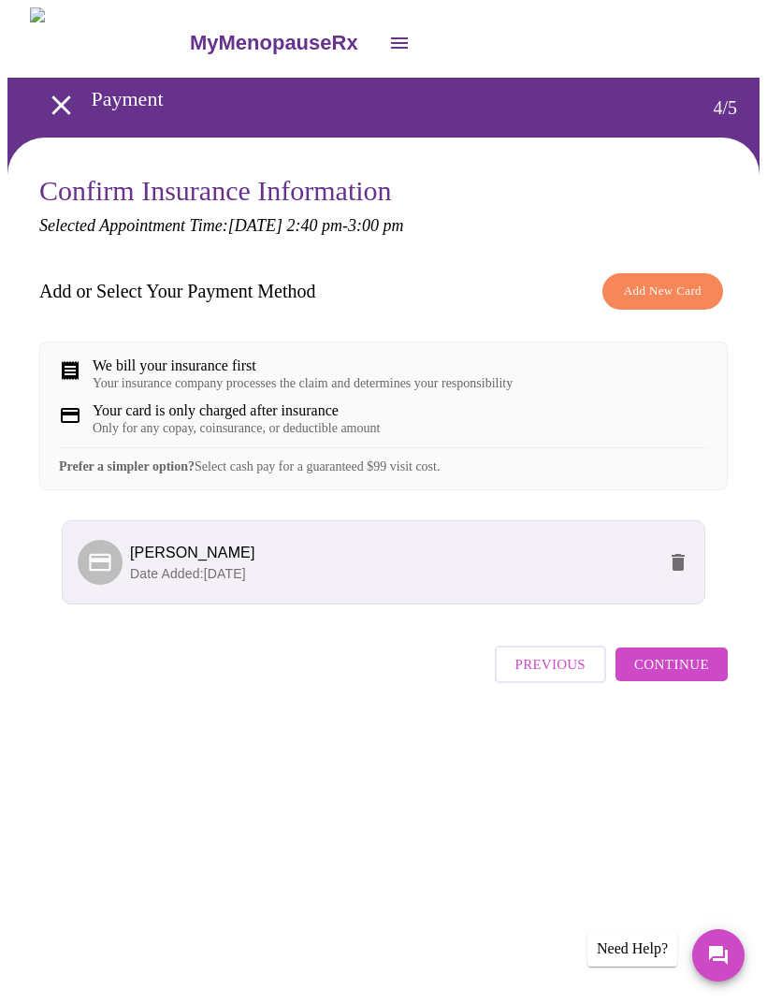
click at [483, 389] on div "Your insurance company processes the claim and determines your responsibility" at bounding box center [303, 383] width 420 height 15
click at [716, 681] on button "Continue" at bounding box center [671, 664] width 112 height 34
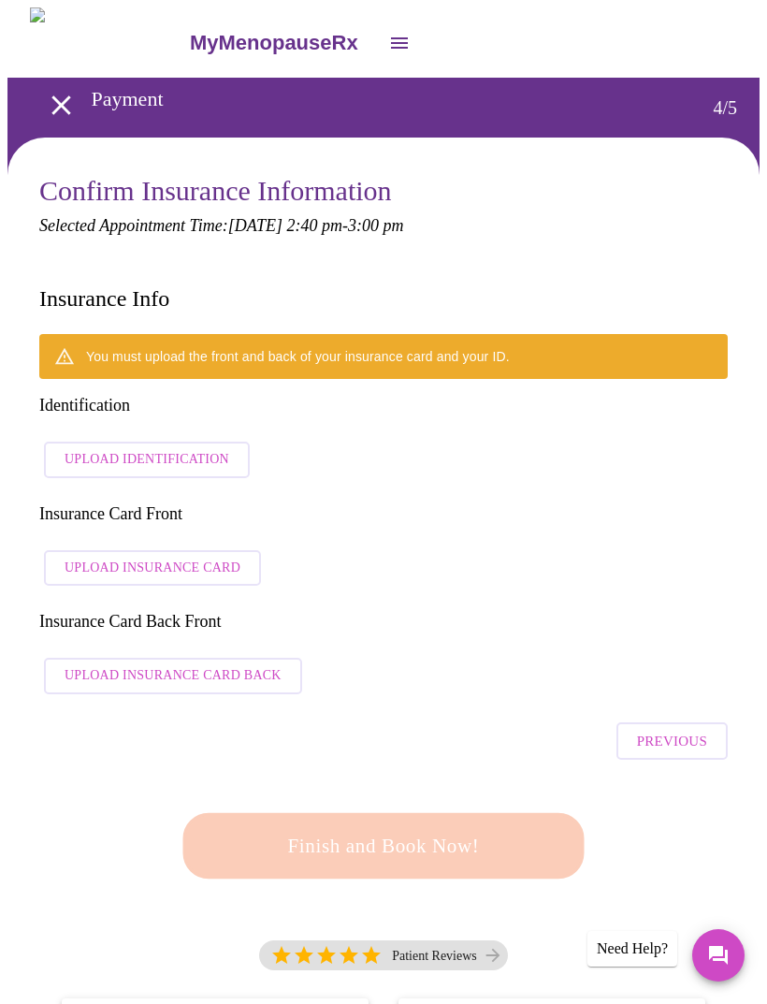
click at [184, 448] on span "Upload Identification" at bounding box center [147, 459] width 165 height 23
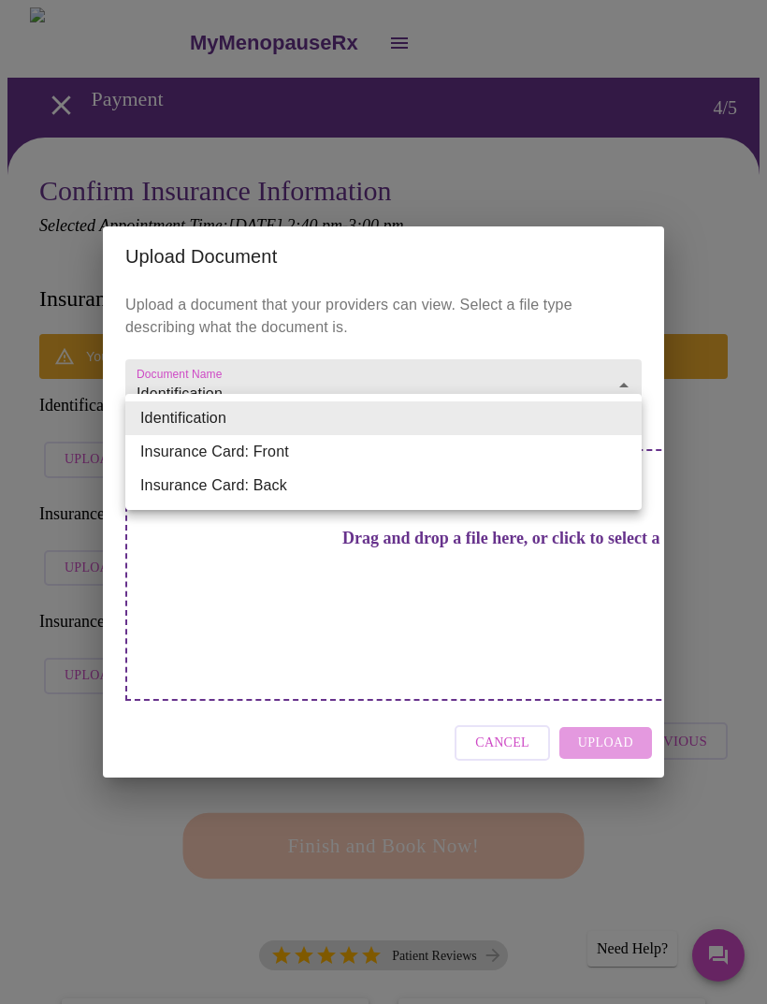
click at [564, 456] on li "Insurance Card: Front" at bounding box center [383, 452] width 516 height 34
type input "Insurance Card: Front"
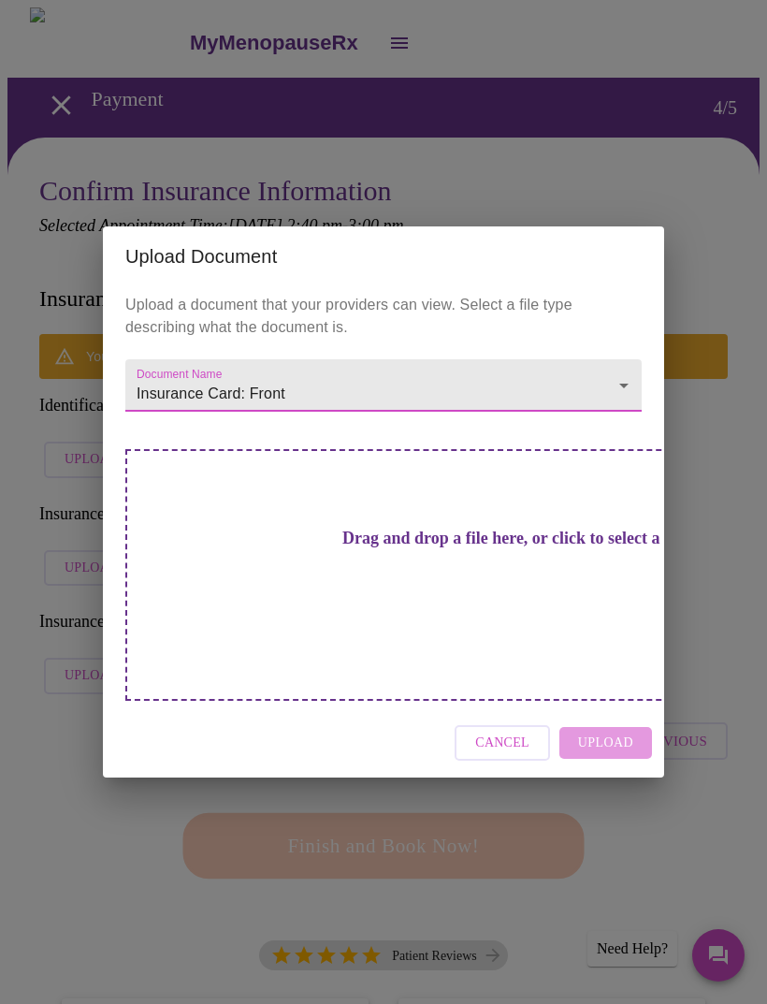
click at [520, 731] on span "Cancel" at bounding box center [502, 742] width 54 height 23
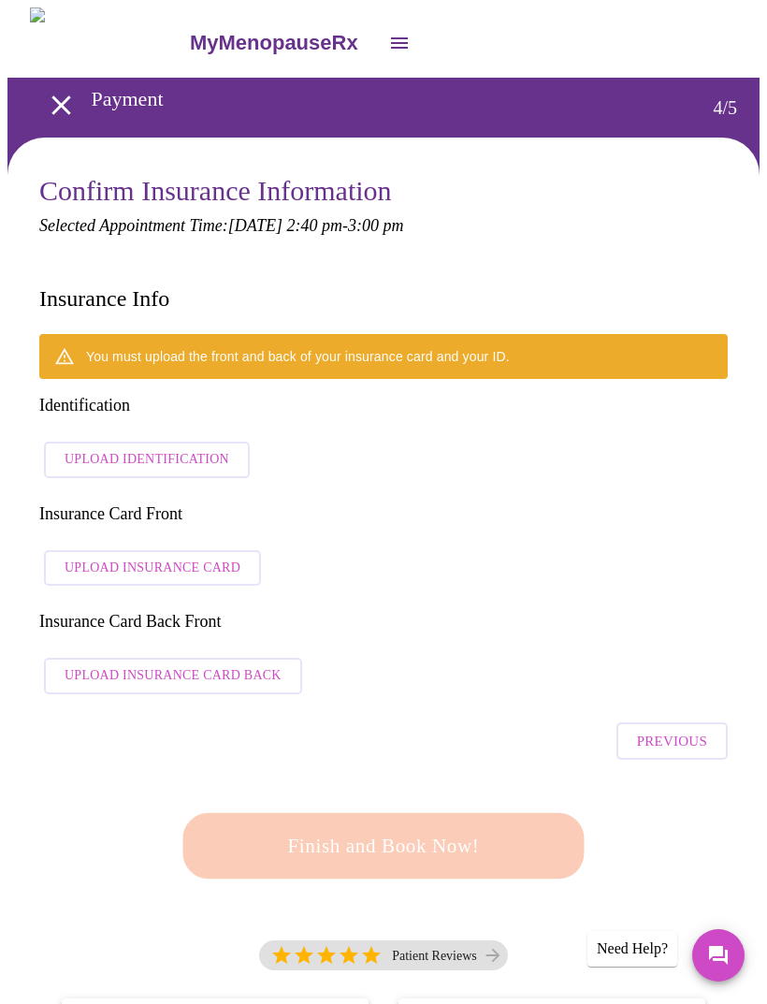
click at [221, 557] on span "Upload Insurance Card" at bounding box center [153, 568] width 176 height 23
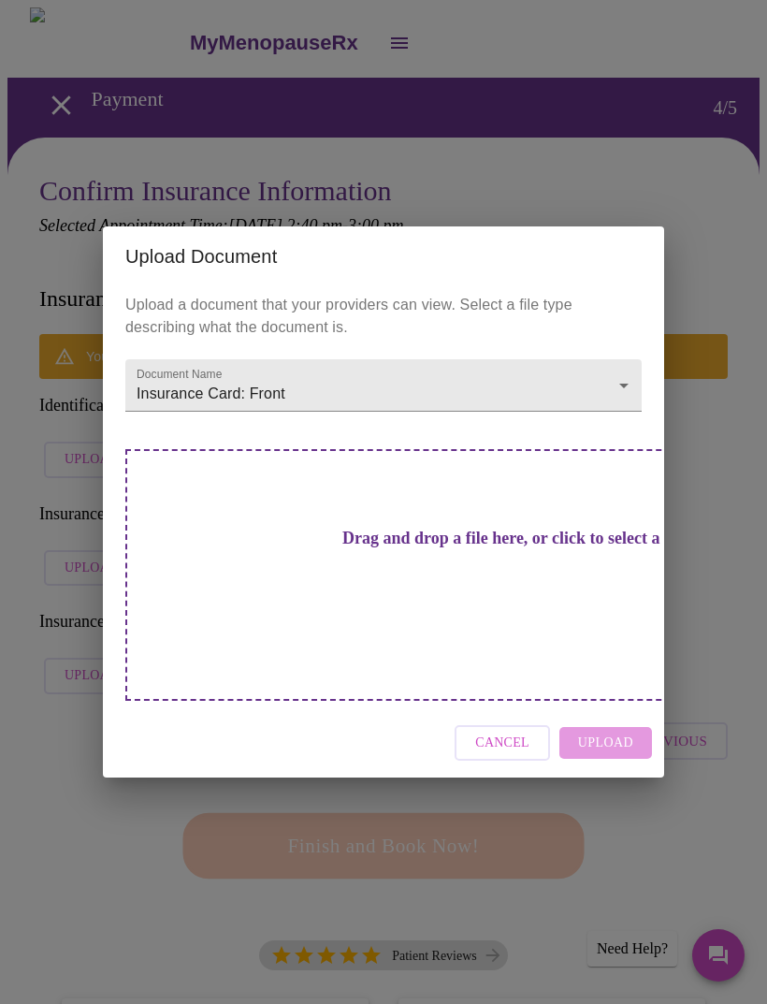
click at [409, 548] on h3 "Drag and drop a file here, or click to select a file" at bounding box center [514, 538] width 516 height 20
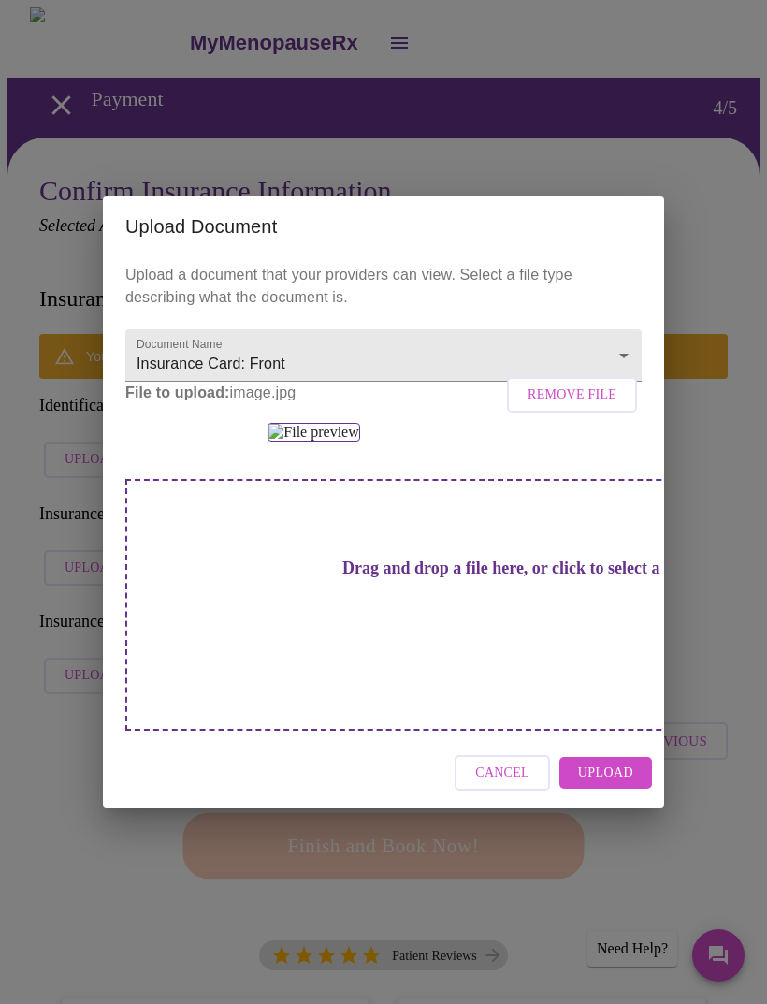
click at [387, 578] on h3 "Drag and drop a file here, or click to select a file" at bounding box center [514, 568] width 516 height 20
click at [399, 578] on h3 "Drag and drop a file here, or click to select a file" at bounding box center [514, 568] width 516 height 20
click at [381, 578] on h3 "Drag and drop a file here, or click to select a file" at bounding box center [514, 568] width 516 height 20
click at [608, 785] on span "Upload" at bounding box center [605, 772] width 55 height 23
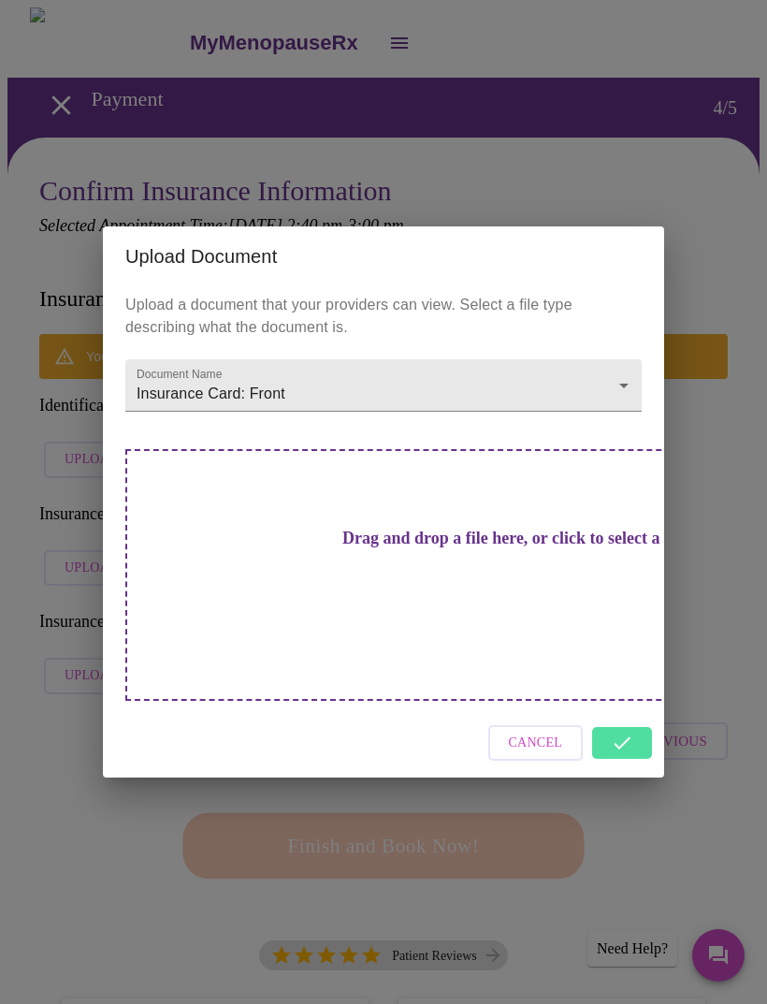
click at [417, 548] on h3 "Drag and drop a file here, or click to select a file" at bounding box center [514, 538] width 516 height 20
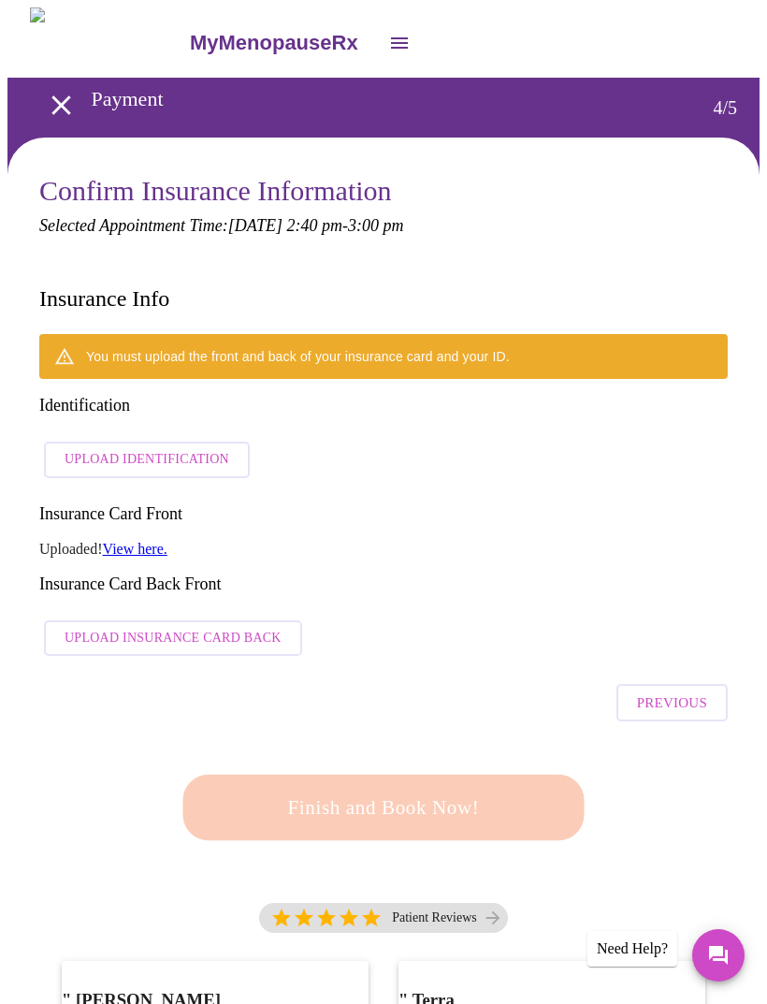
click at [230, 627] on span "Upload Insurance Card Back" at bounding box center [173, 638] width 217 height 23
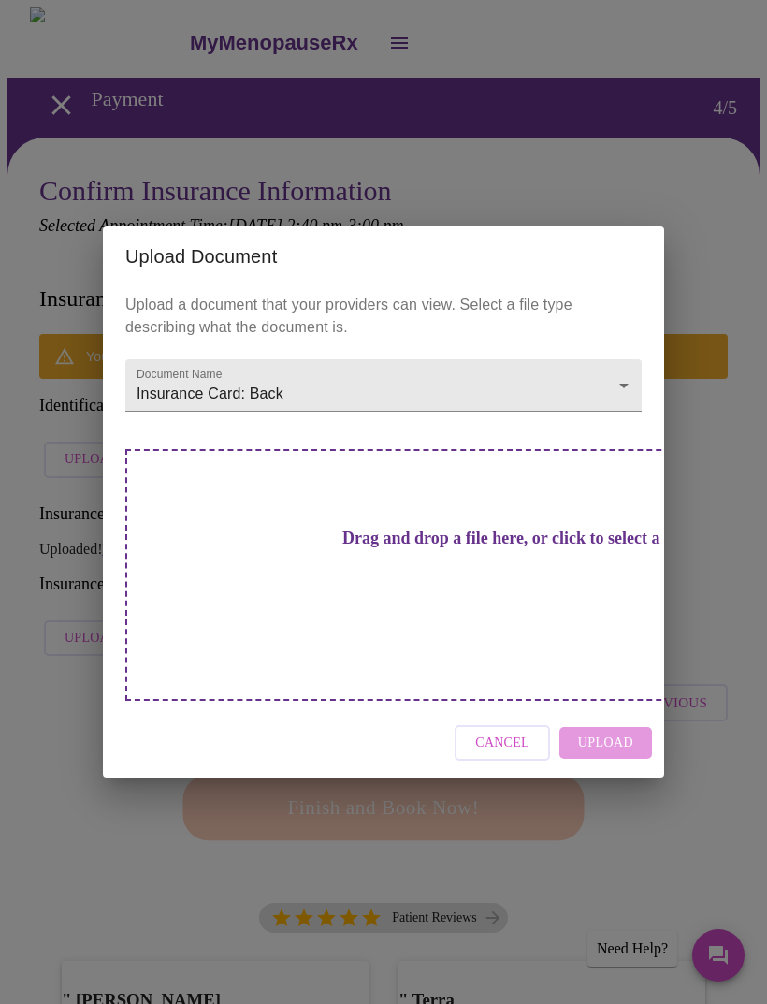
click at [425, 548] on h3 "Drag and drop a file here, or click to select a file" at bounding box center [514, 538] width 516 height 20
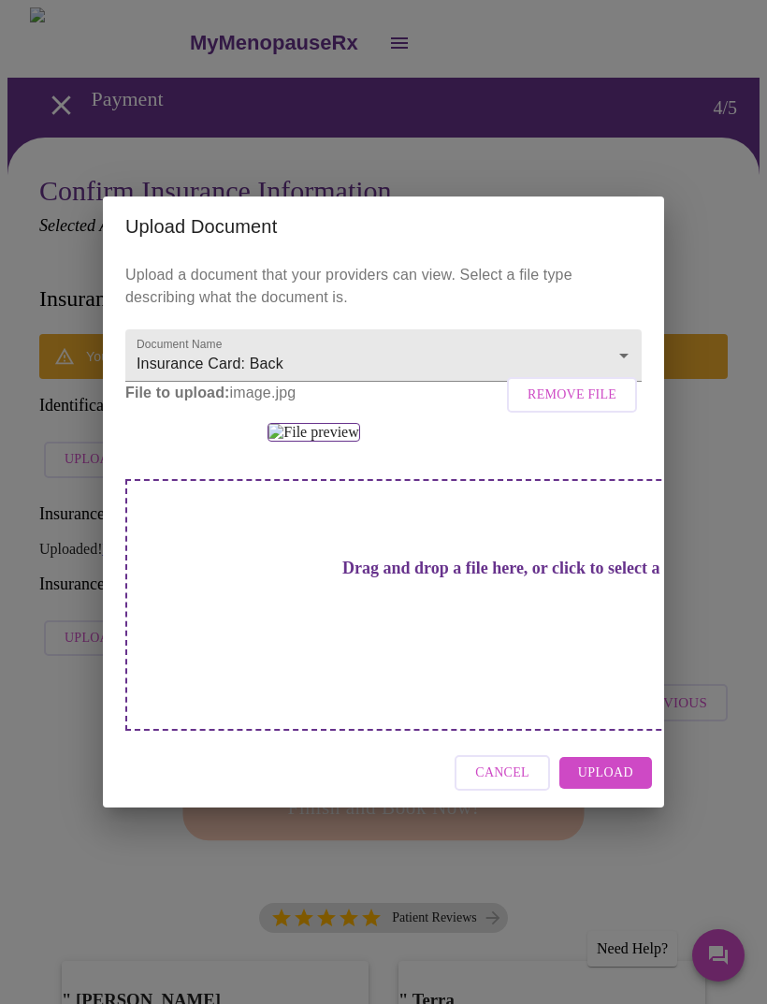
click at [614, 785] on span "Upload" at bounding box center [605, 772] width 55 height 23
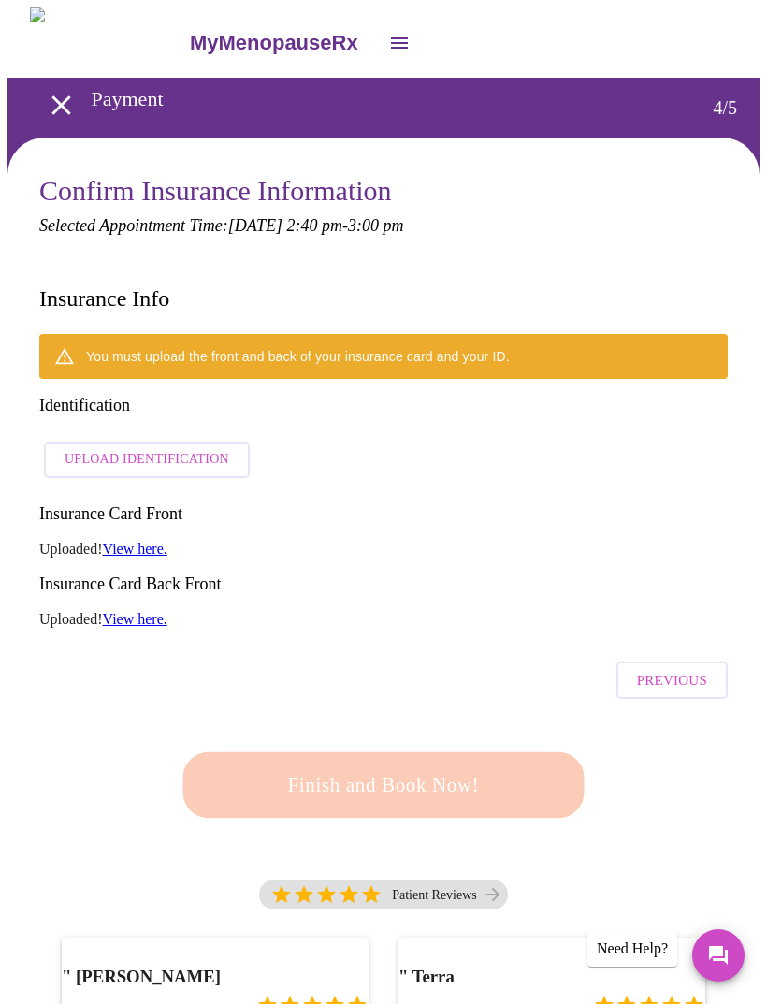
click at [154, 448] on span "Upload Identification" at bounding box center [147, 459] width 165 height 23
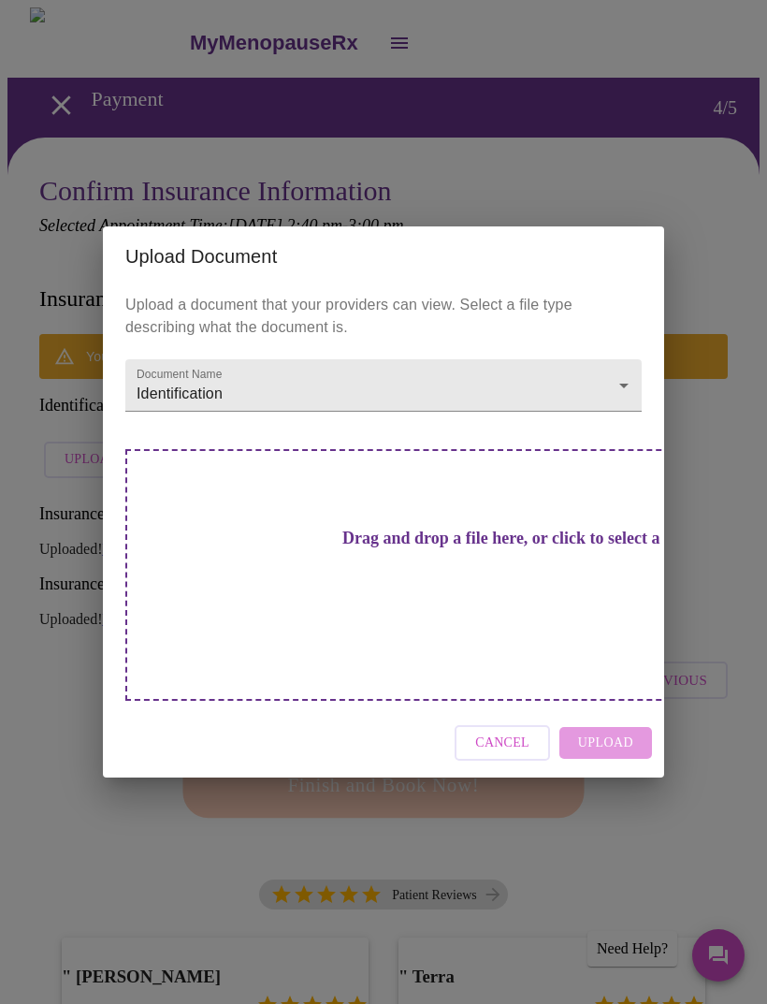
click at [491, 548] on h3 "Drag and drop a file here, or click to select a file" at bounding box center [514, 538] width 516 height 20
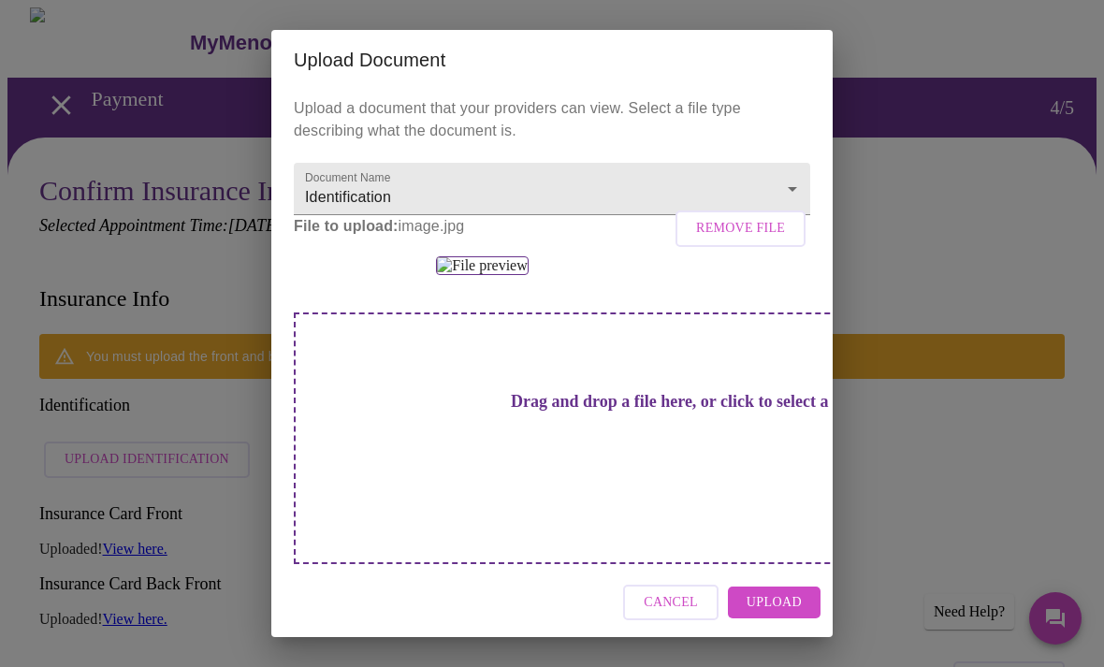
click at [766, 611] on button "Upload" at bounding box center [774, 602] width 93 height 33
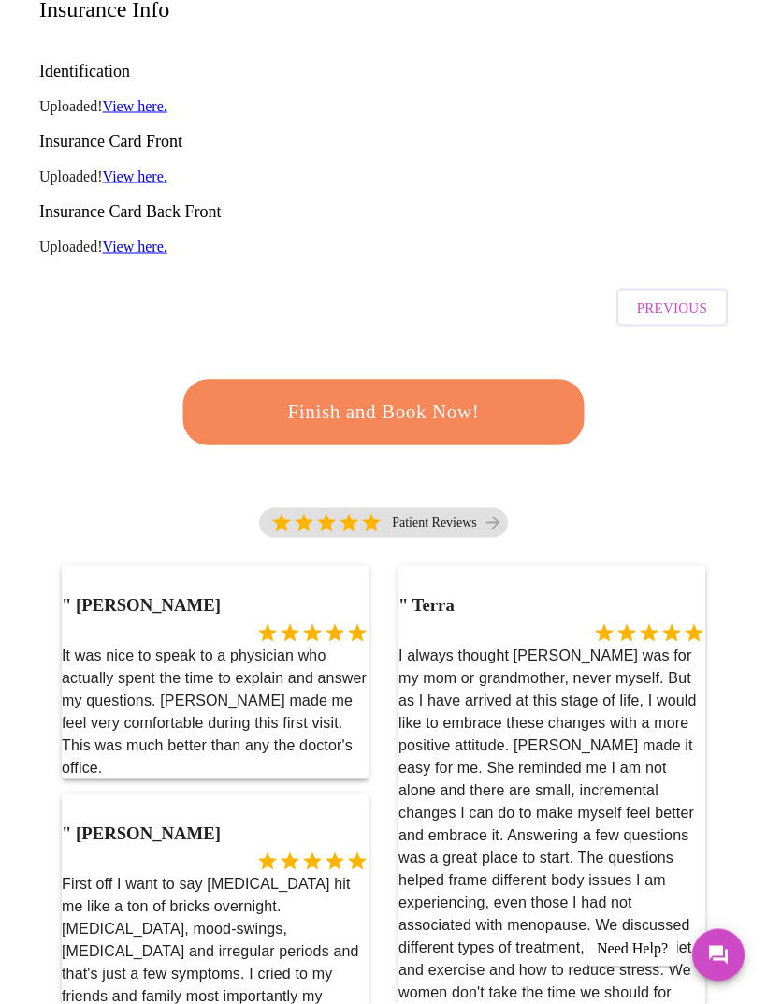
scroll to position [292, 0]
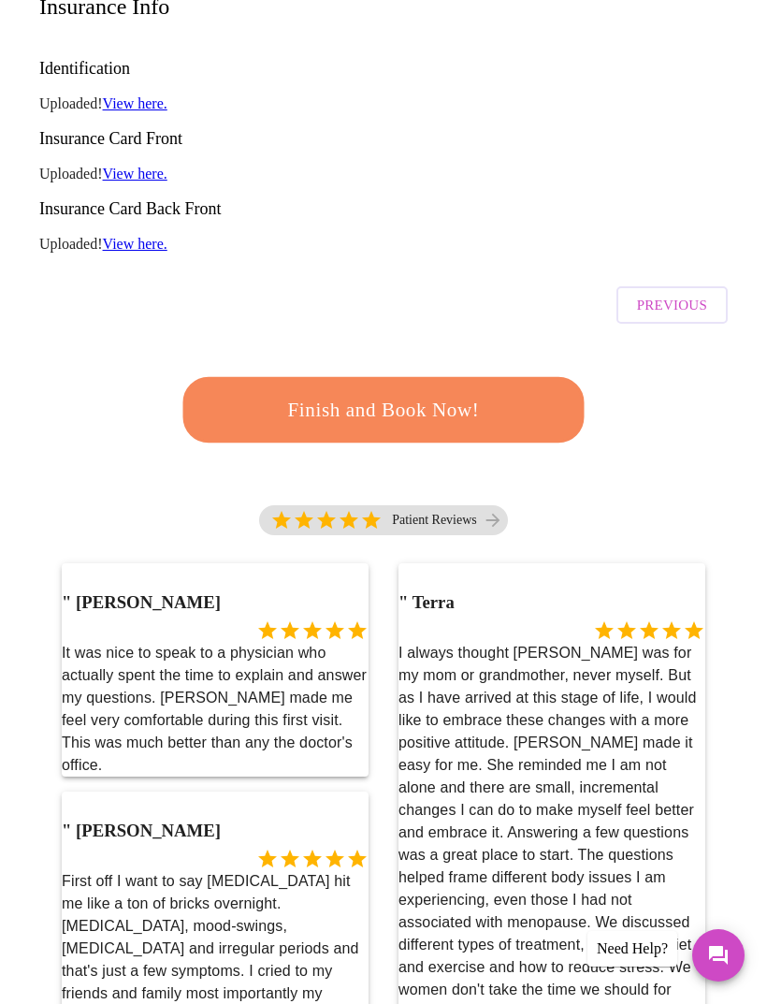
click at [528, 392] on span "Finish and Book Now!" at bounding box center [383, 410] width 354 height 36
